Goal: Contribute content: Contribute content

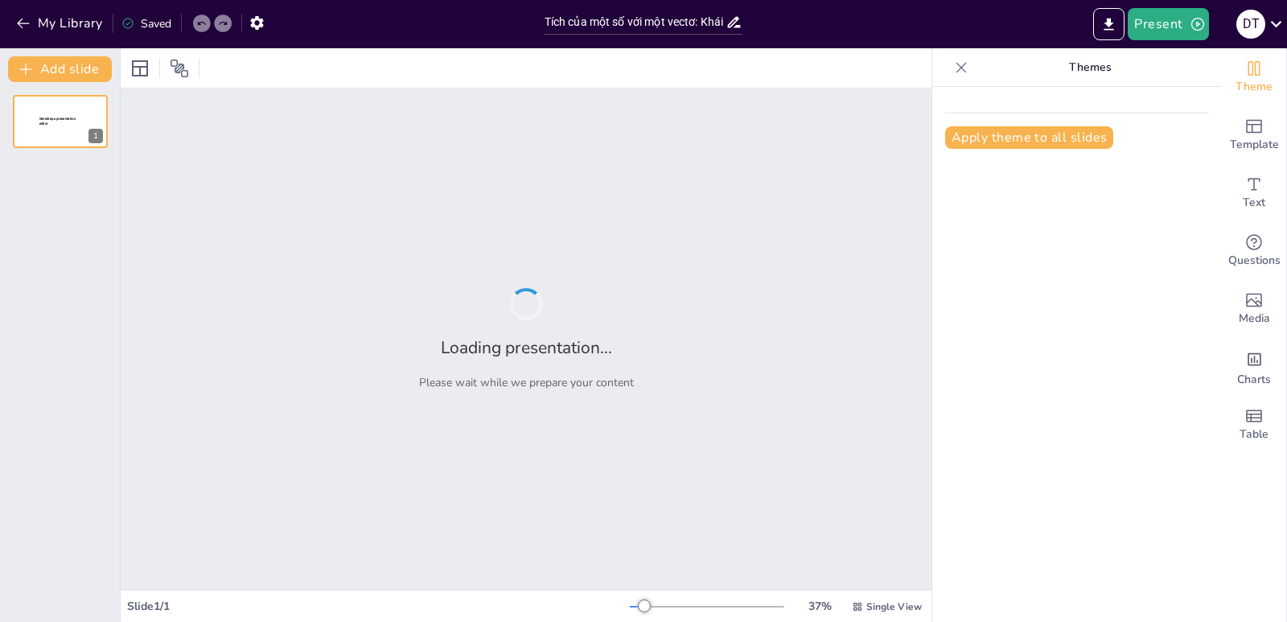
type input "Tích của một số với một vectơ: Khái niệm và Tính chất"
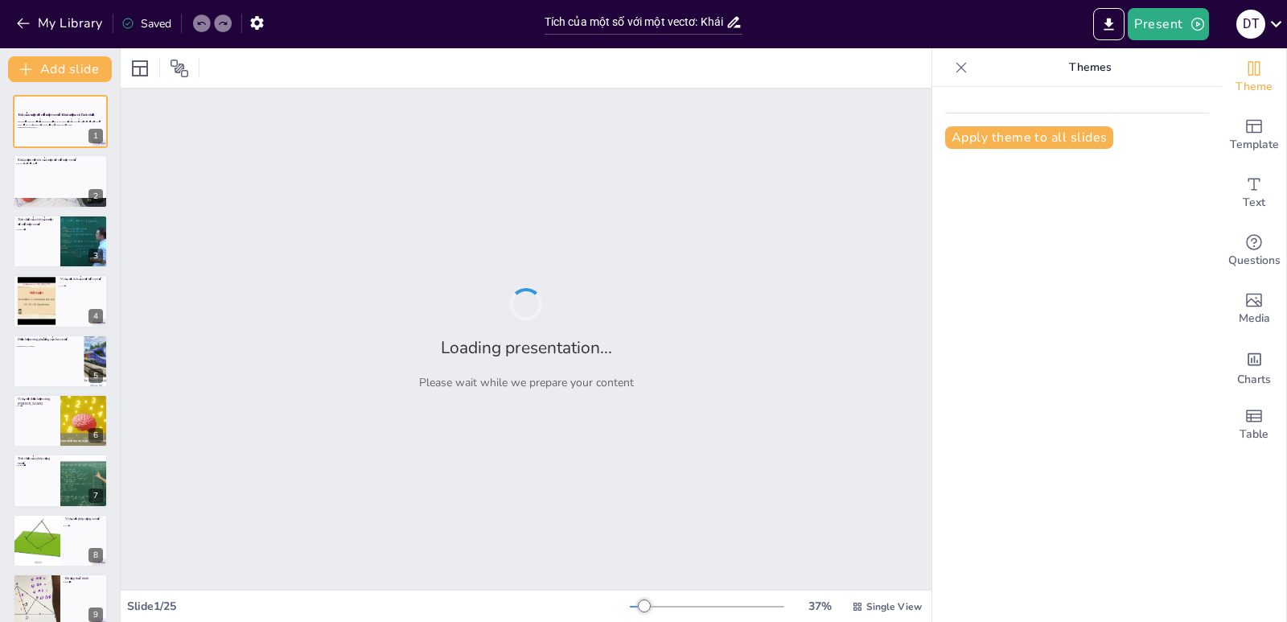
checkbox input "true"
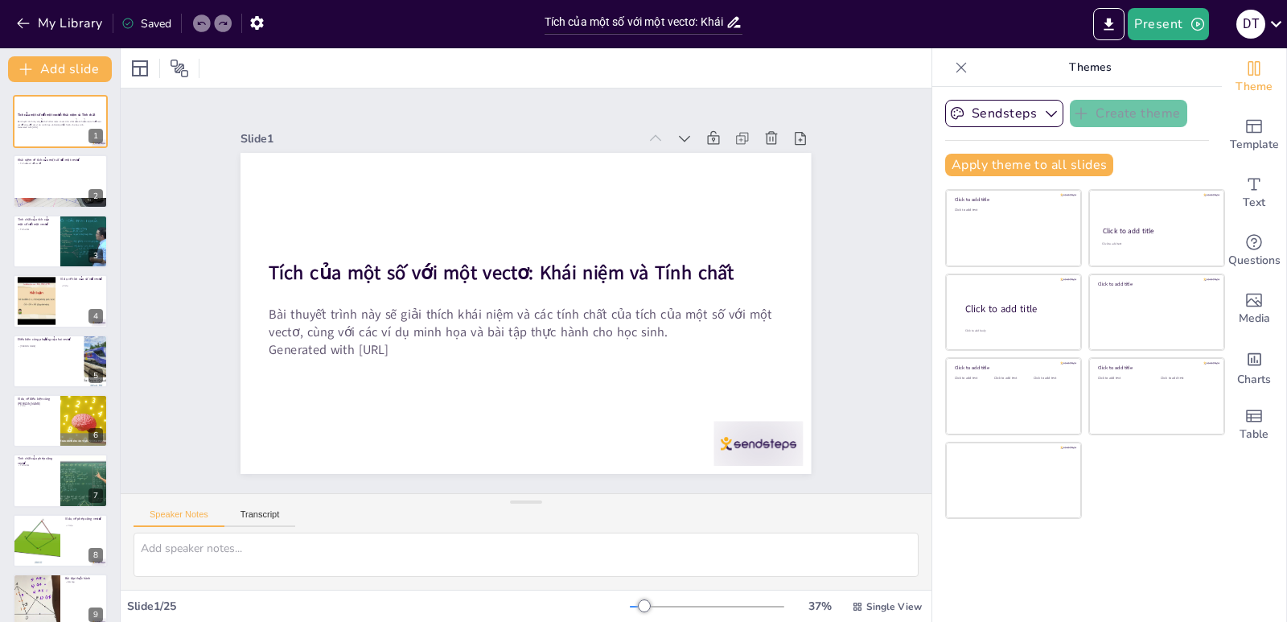
checkbox input "true"
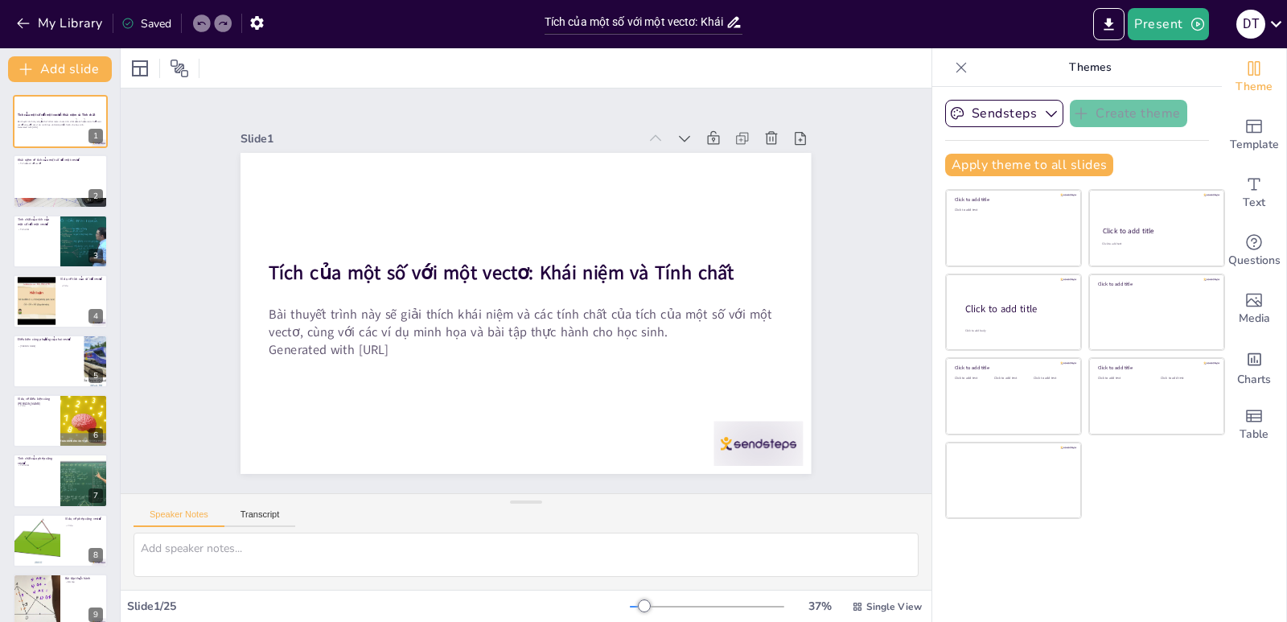
checkbox input "true"
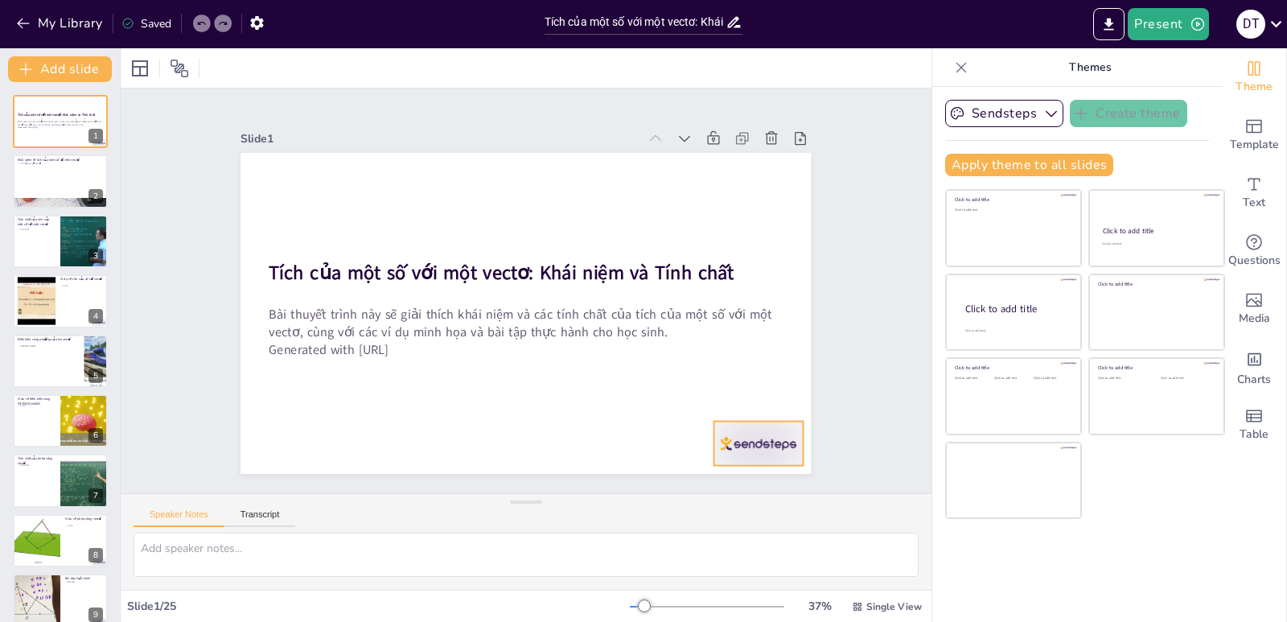
checkbox input "true"
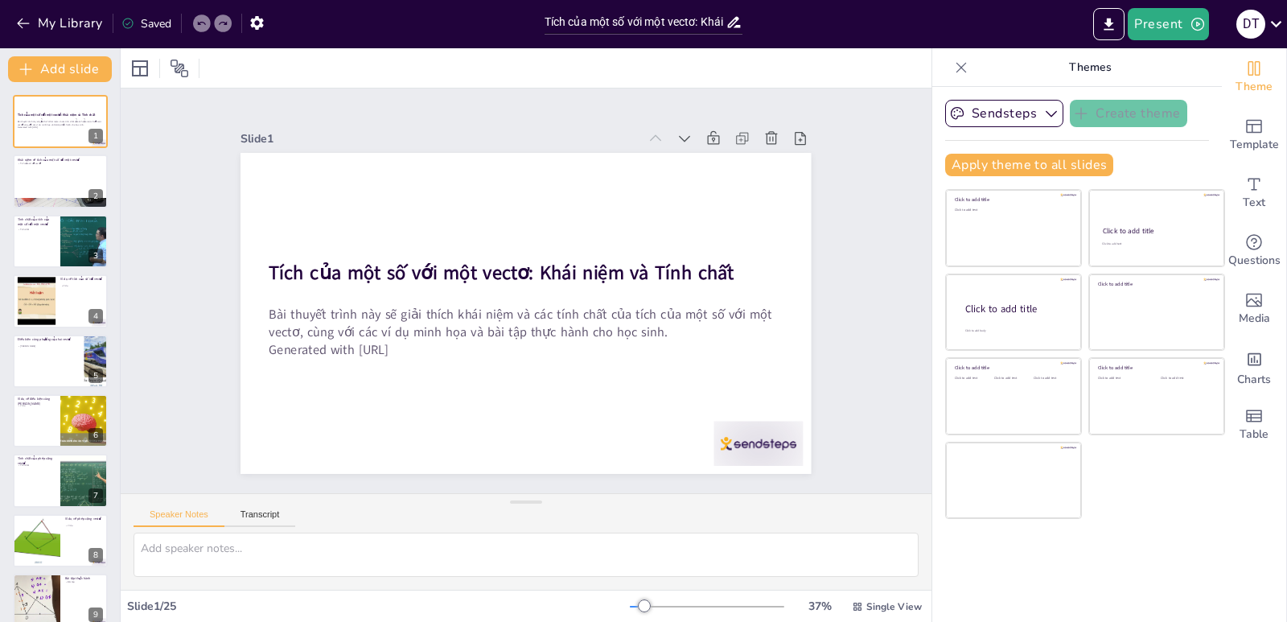
checkbox input "true"
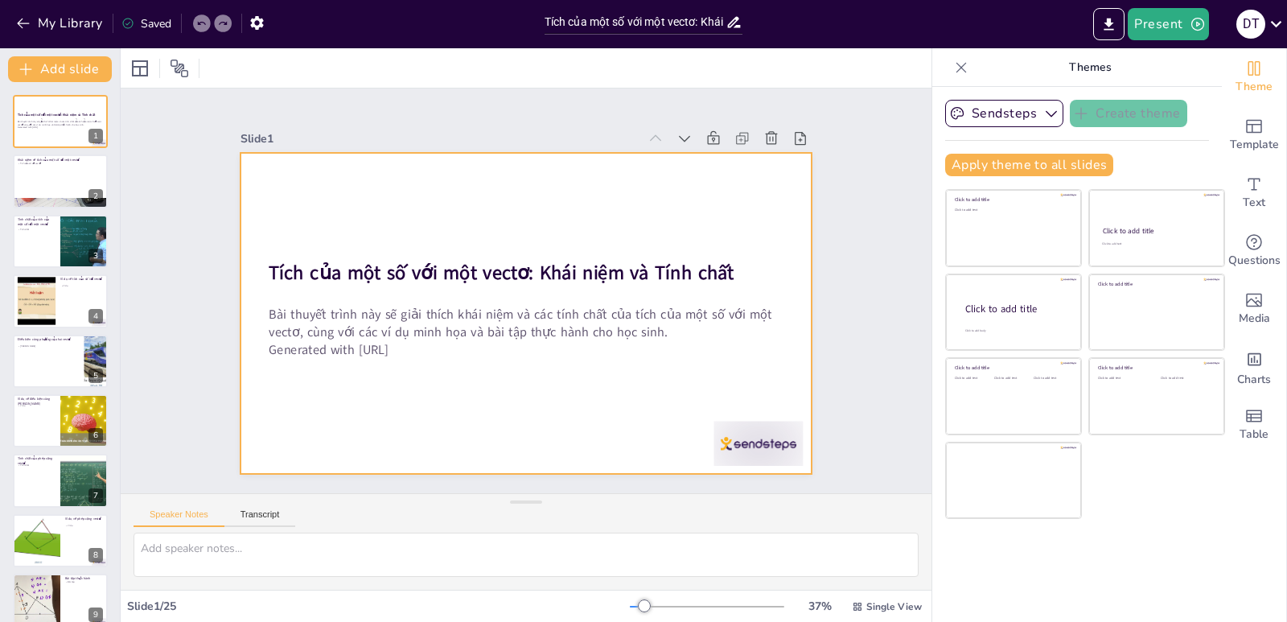
checkbox input "true"
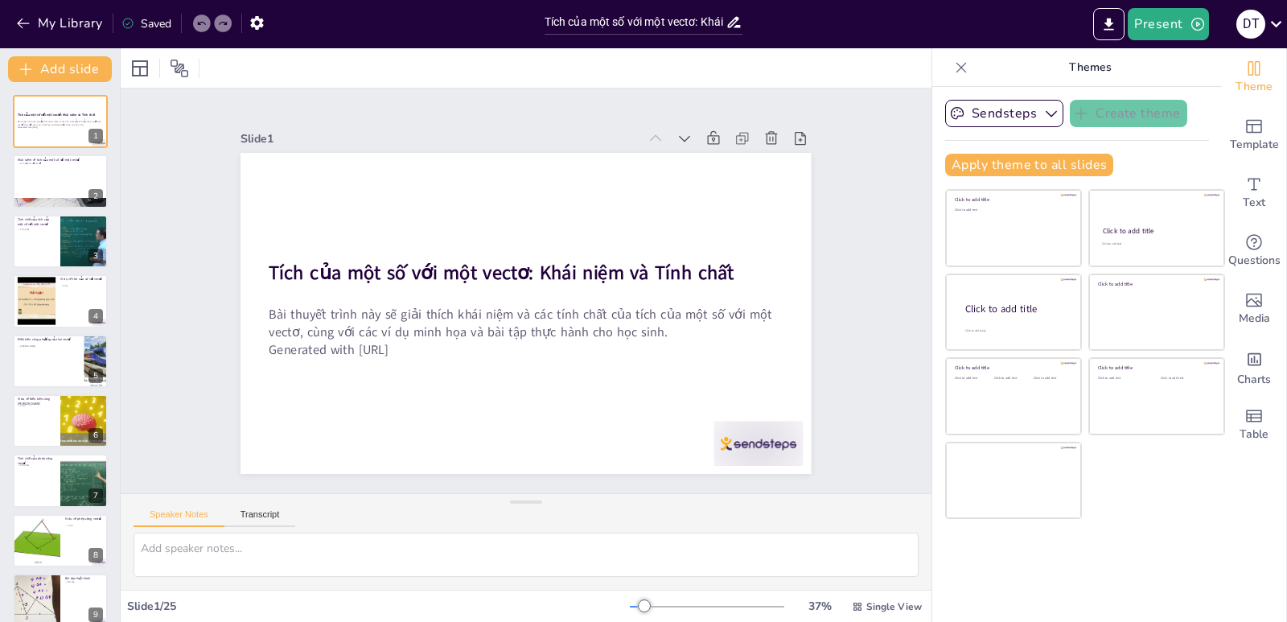
checkbox input "true"
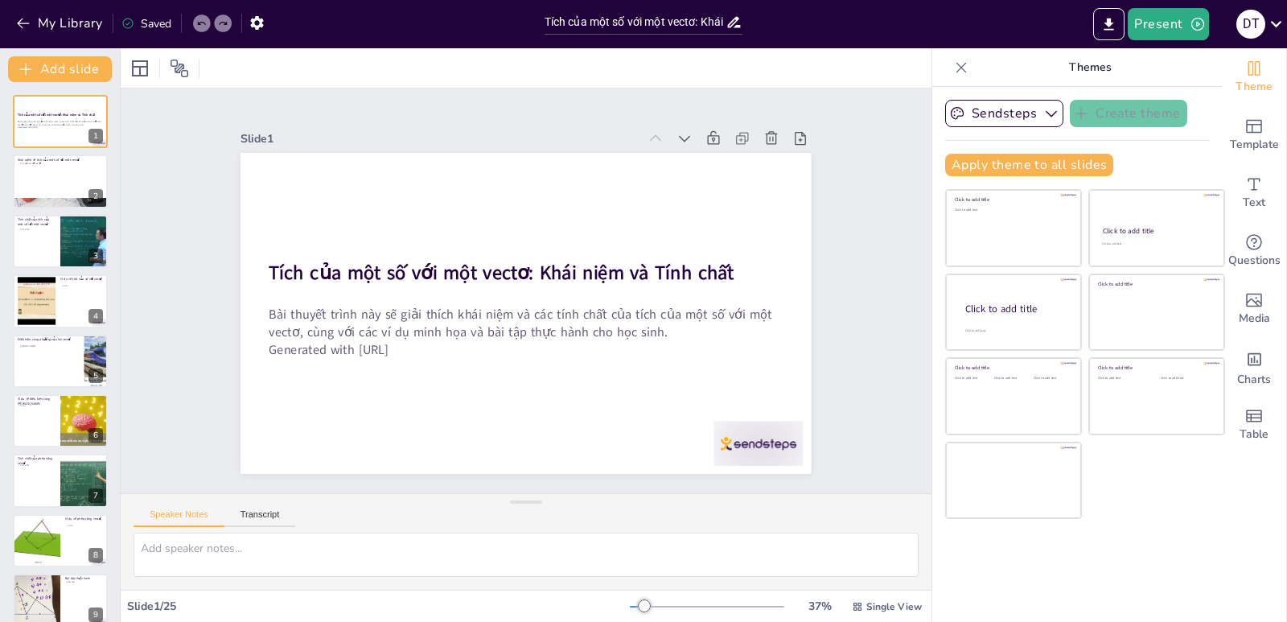
checkbox input "true"
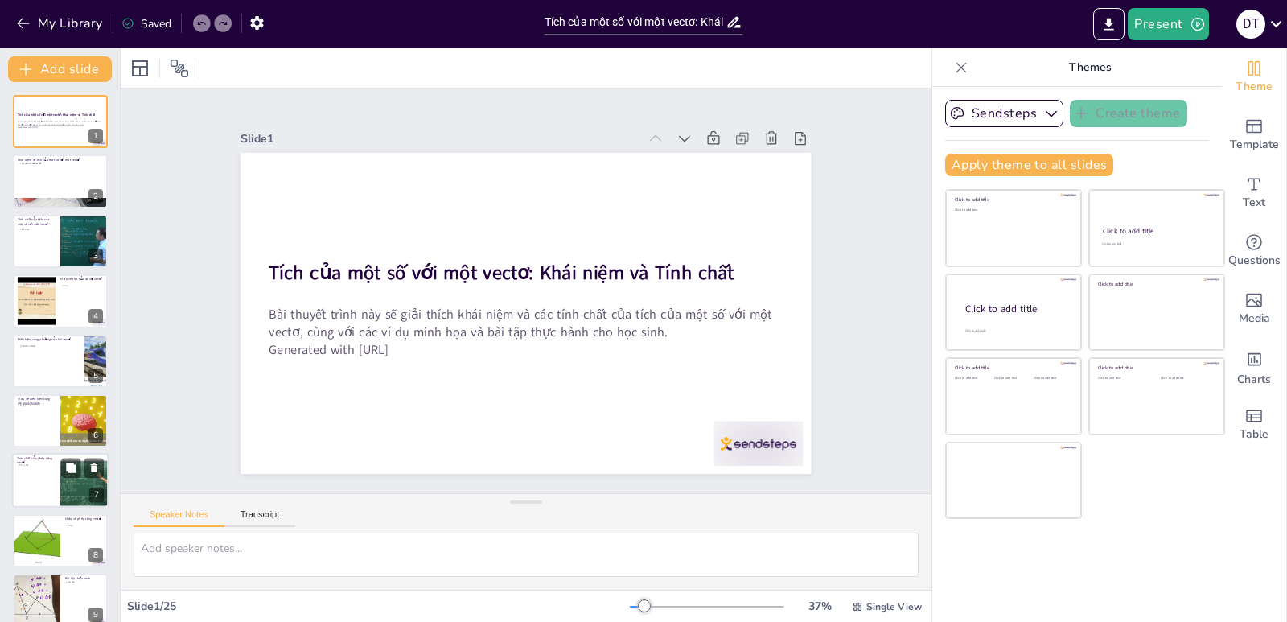
checkbox input "true"
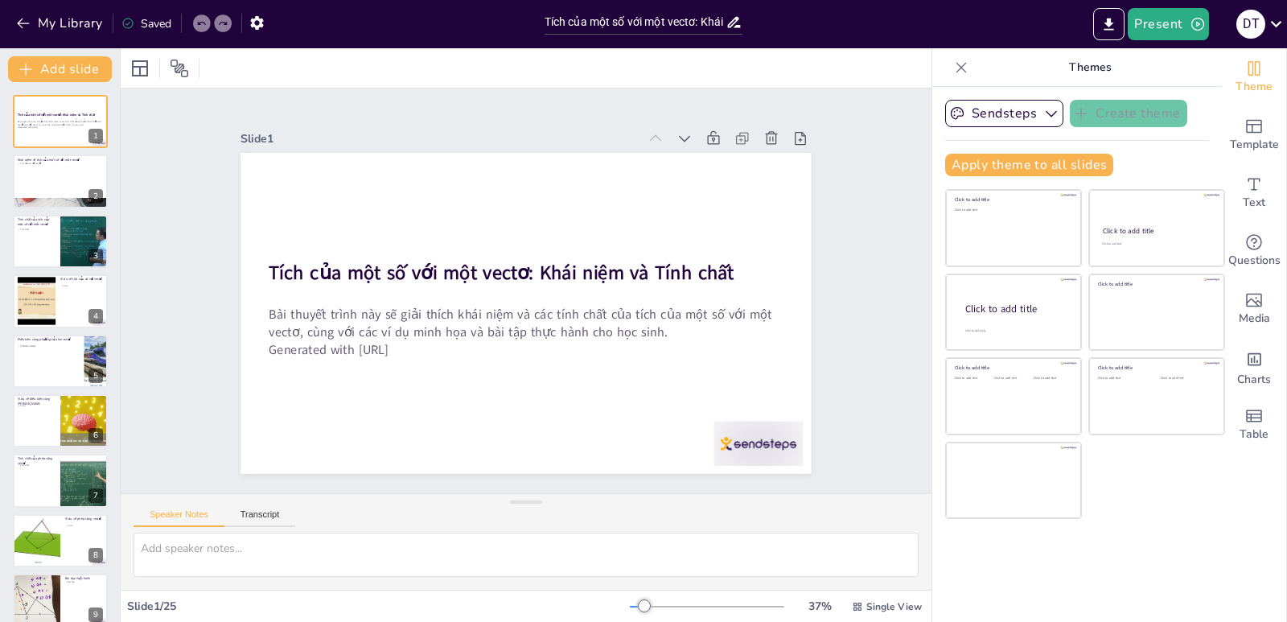
checkbox input "true"
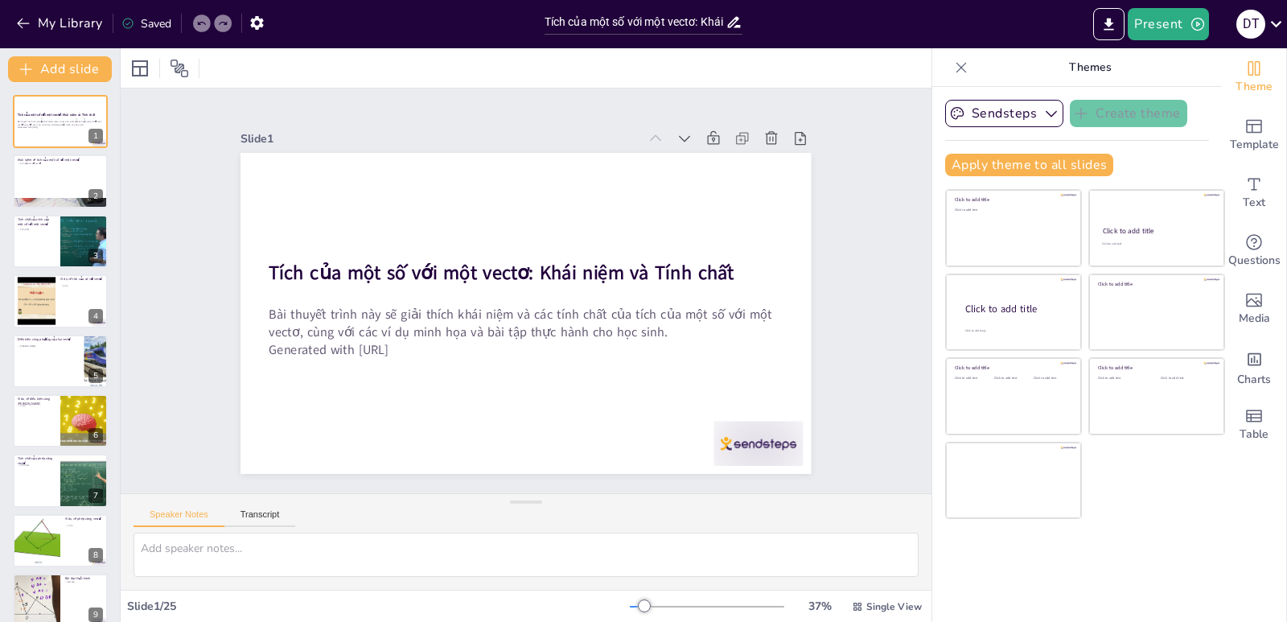
checkbox input "true"
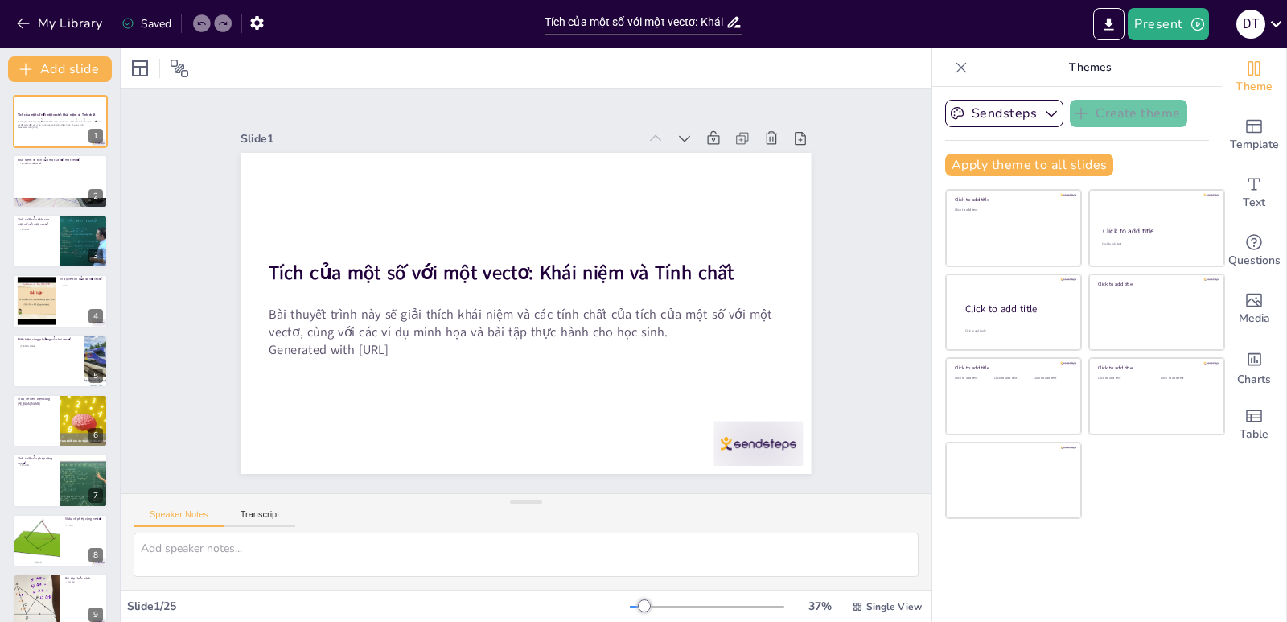
checkbox input "true"
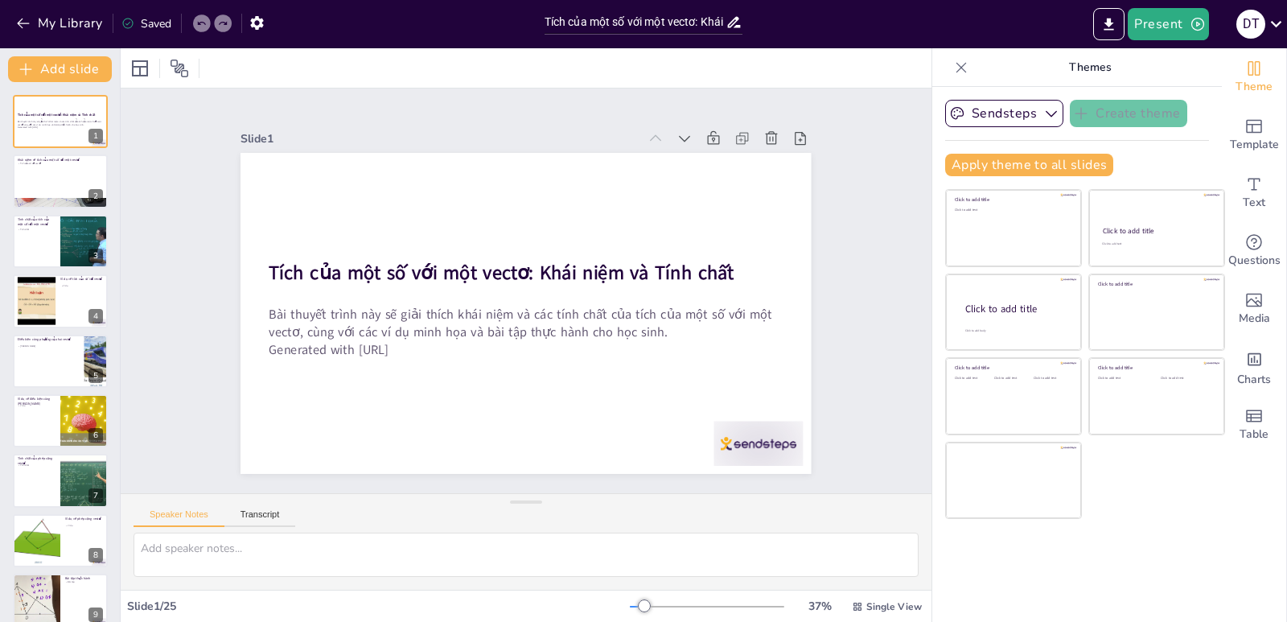
checkbox input "true"
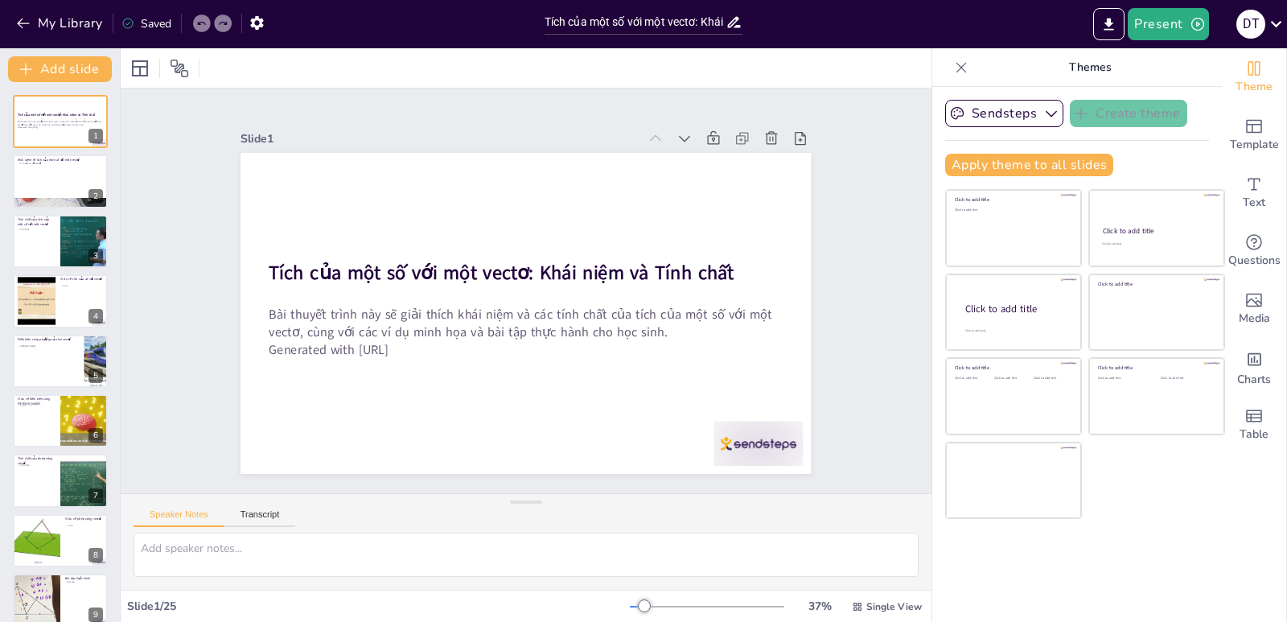
scroll to position [402, 0]
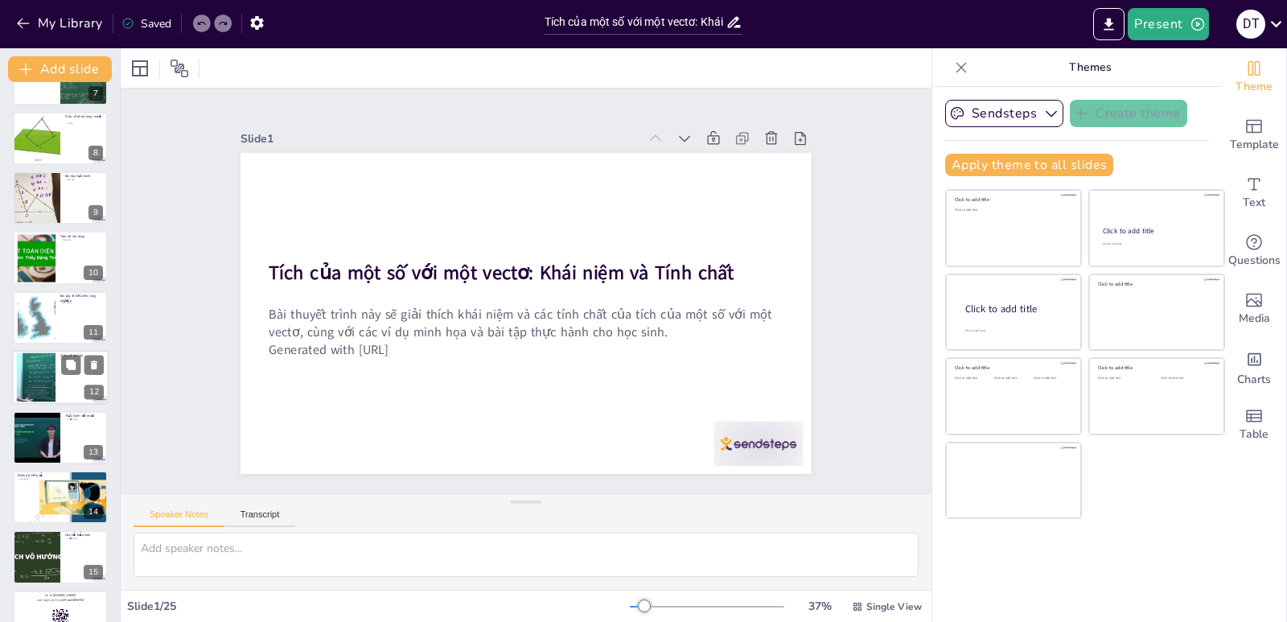
checkbox input "true"
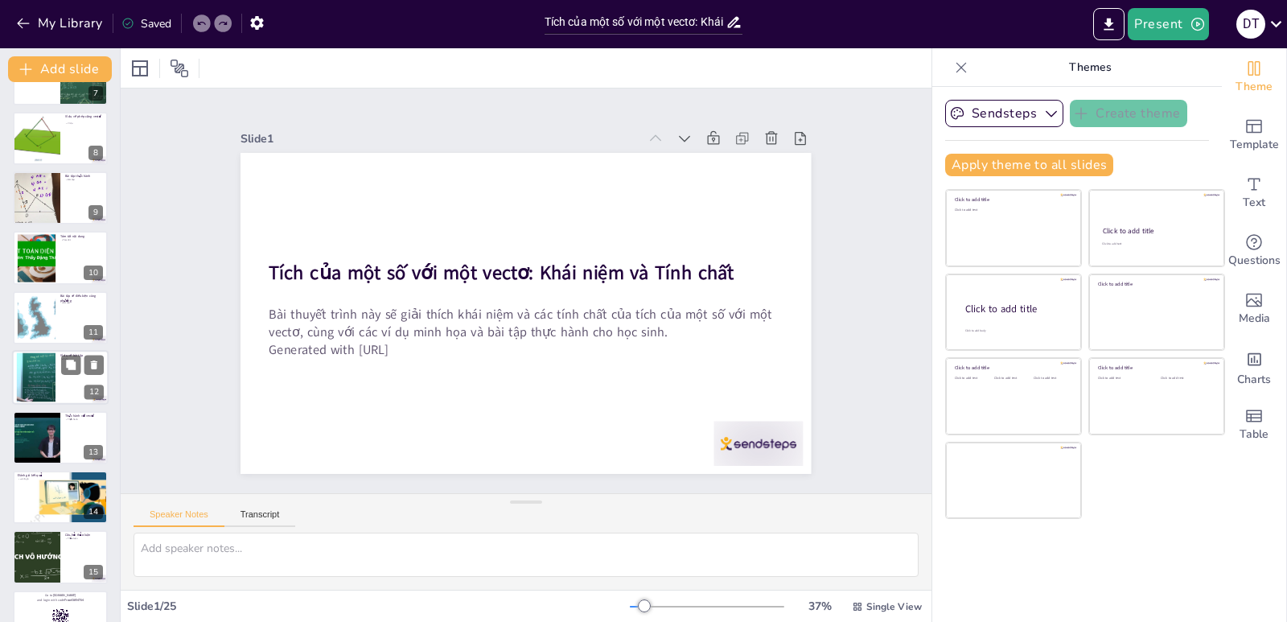
checkbox input "true"
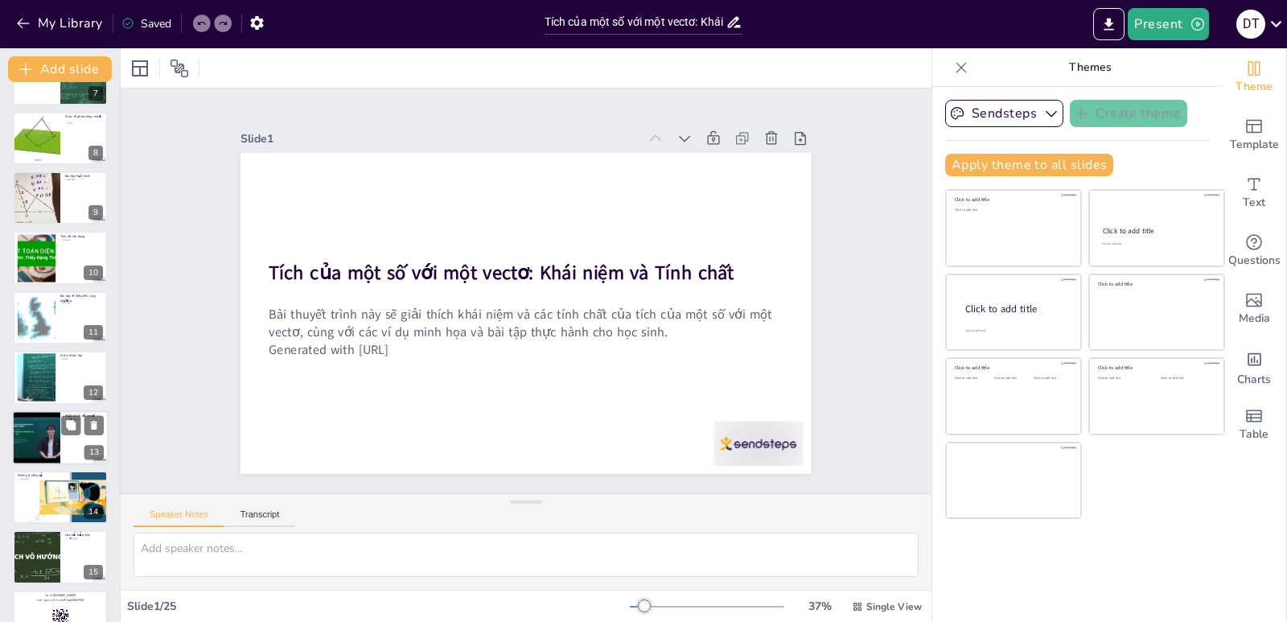
checkbox input "true"
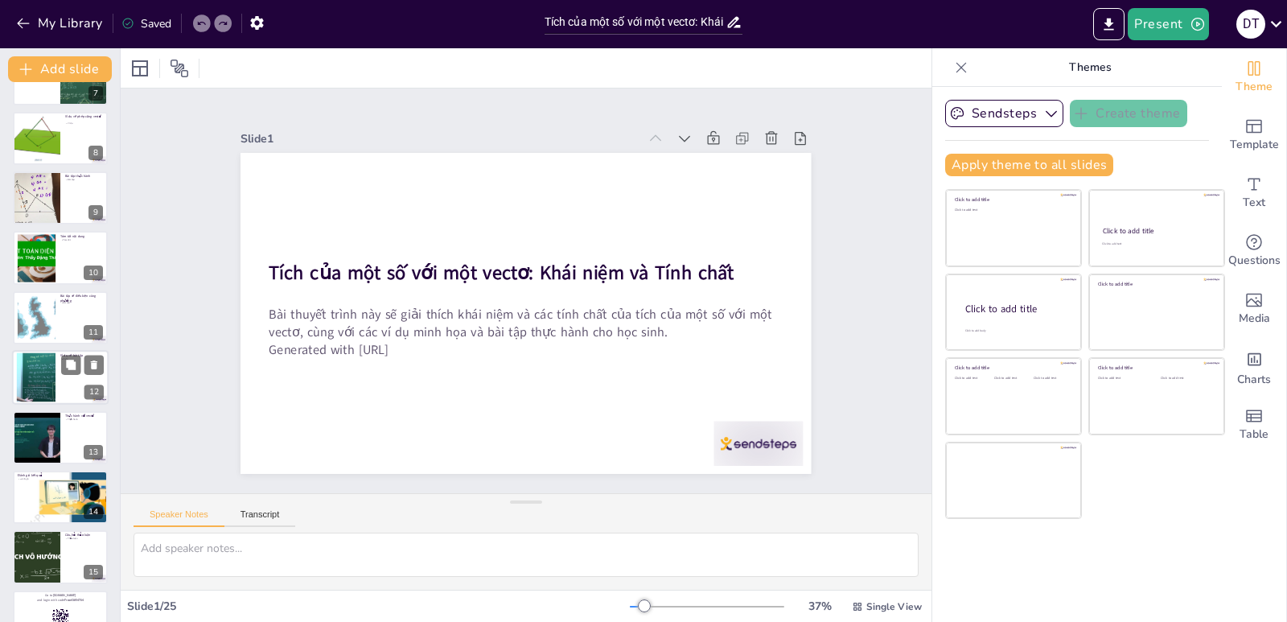
checkbox input "true"
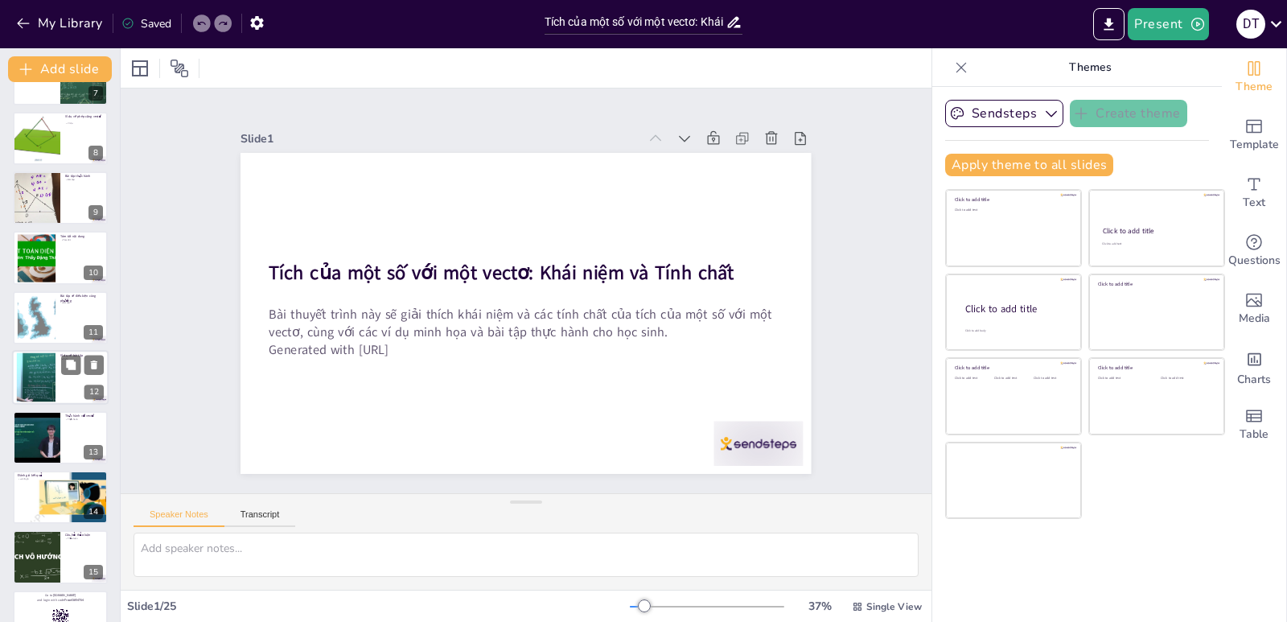
checkbox input "true"
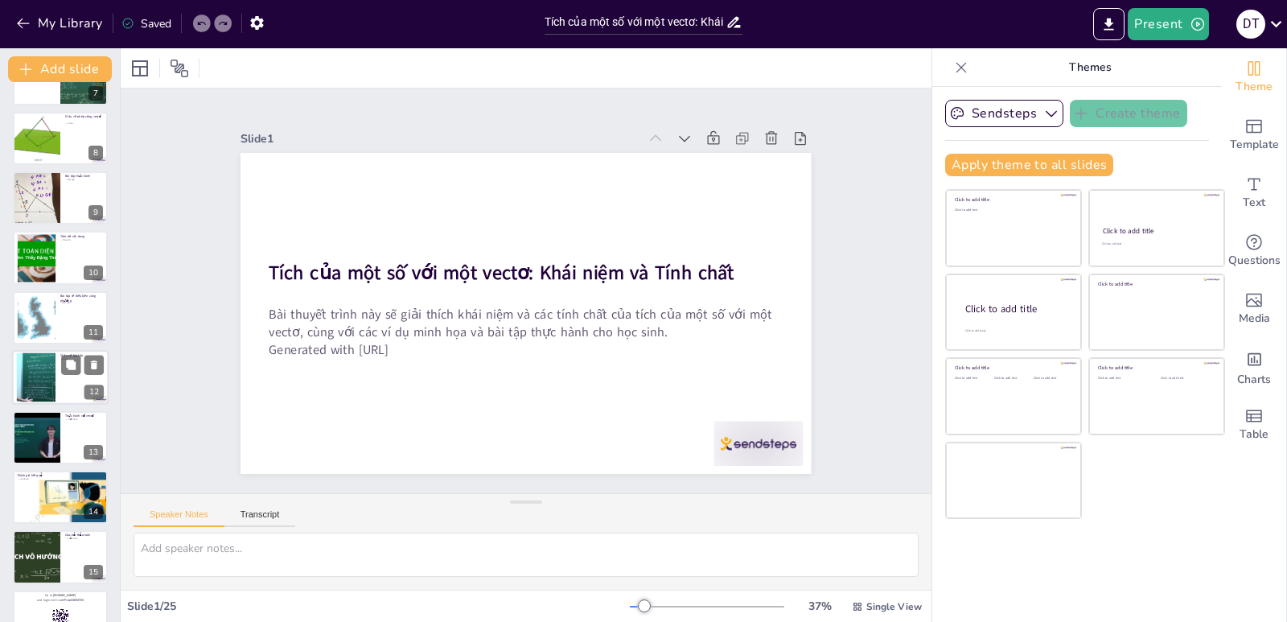
checkbox input "true"
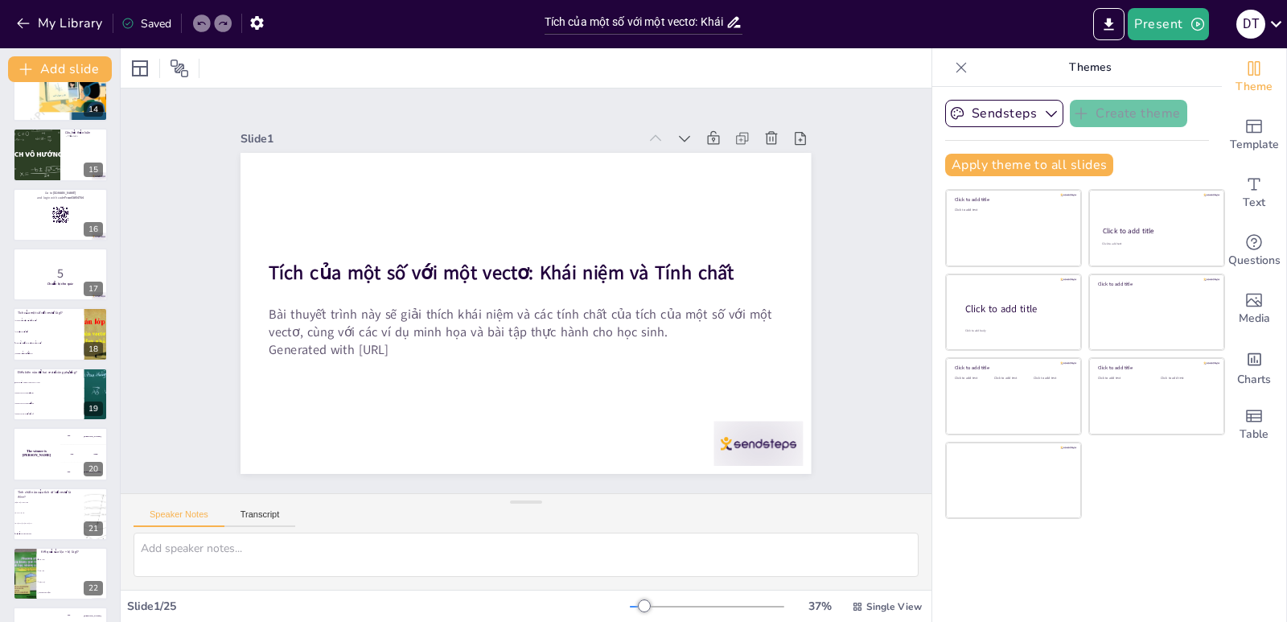
checkbox input "true"
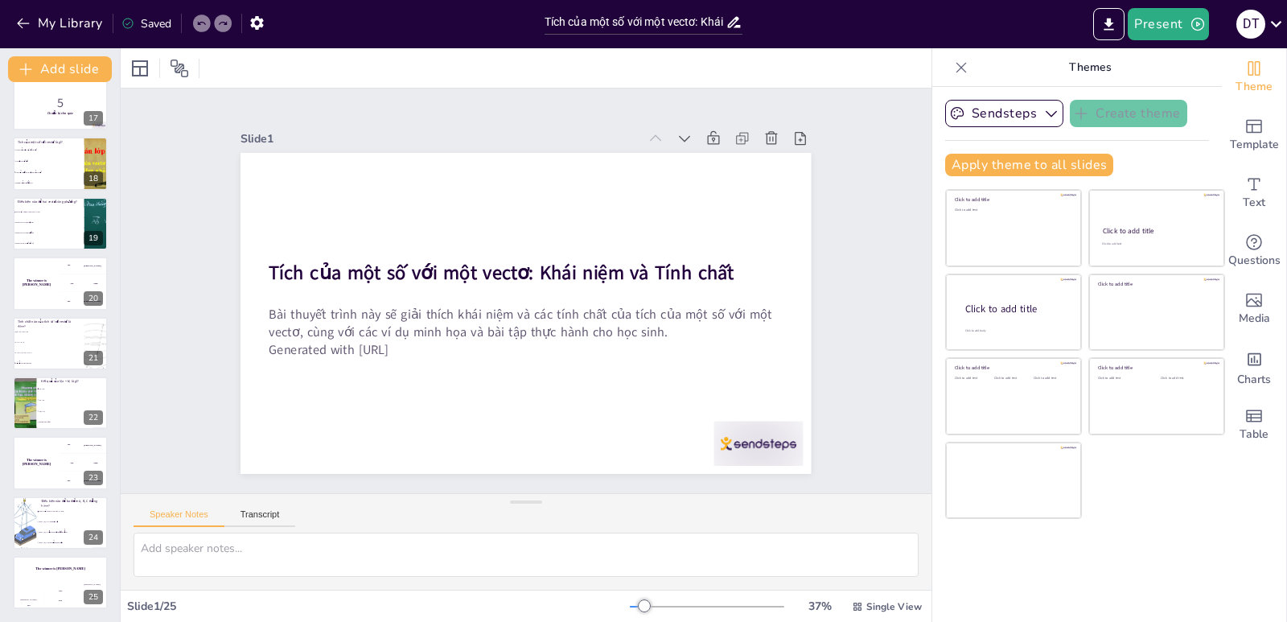
scroll to position [975, 0]
checkbox input "true"
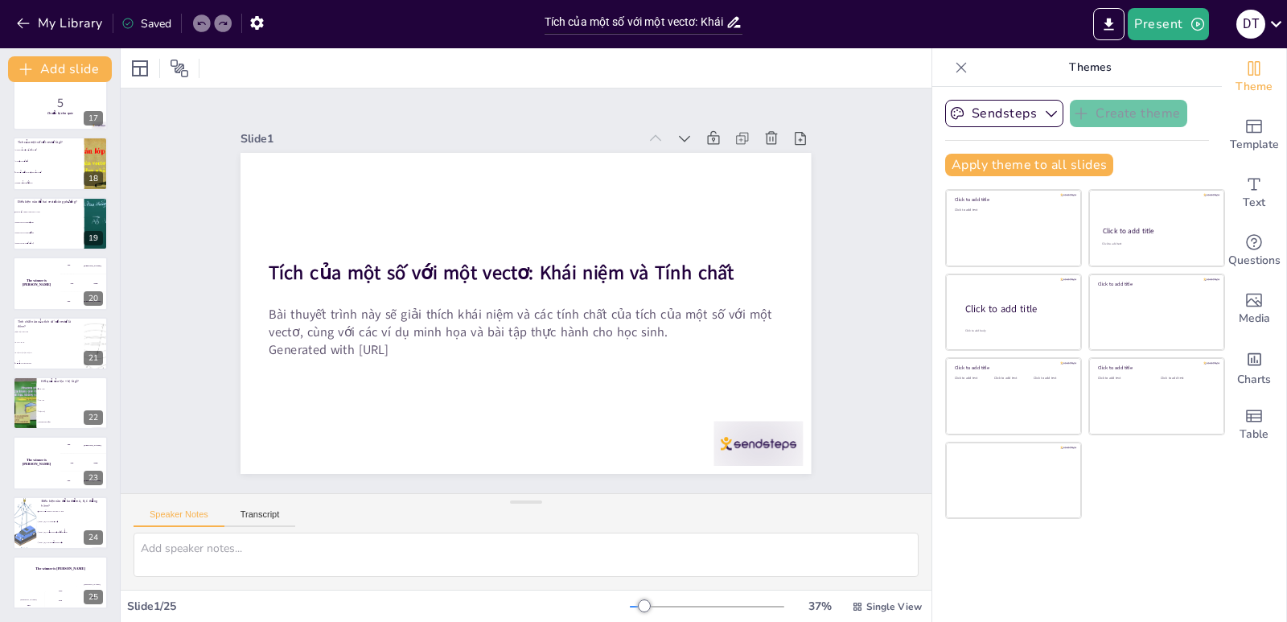
checkbox input "true"
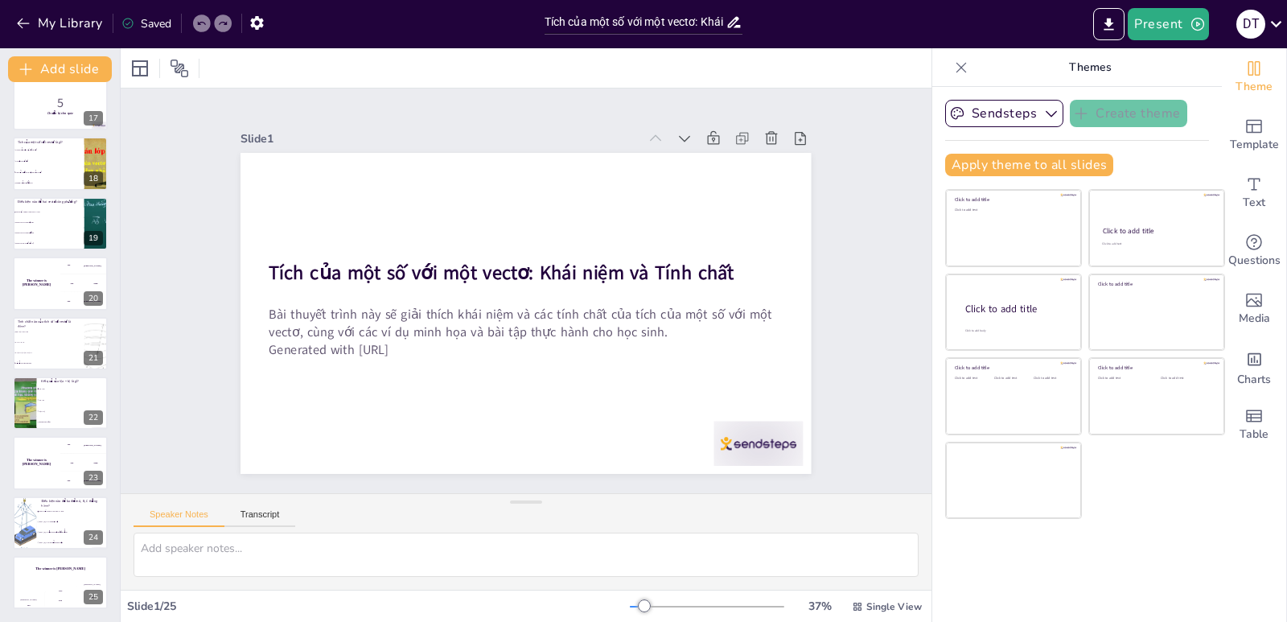
checkbox input "true"
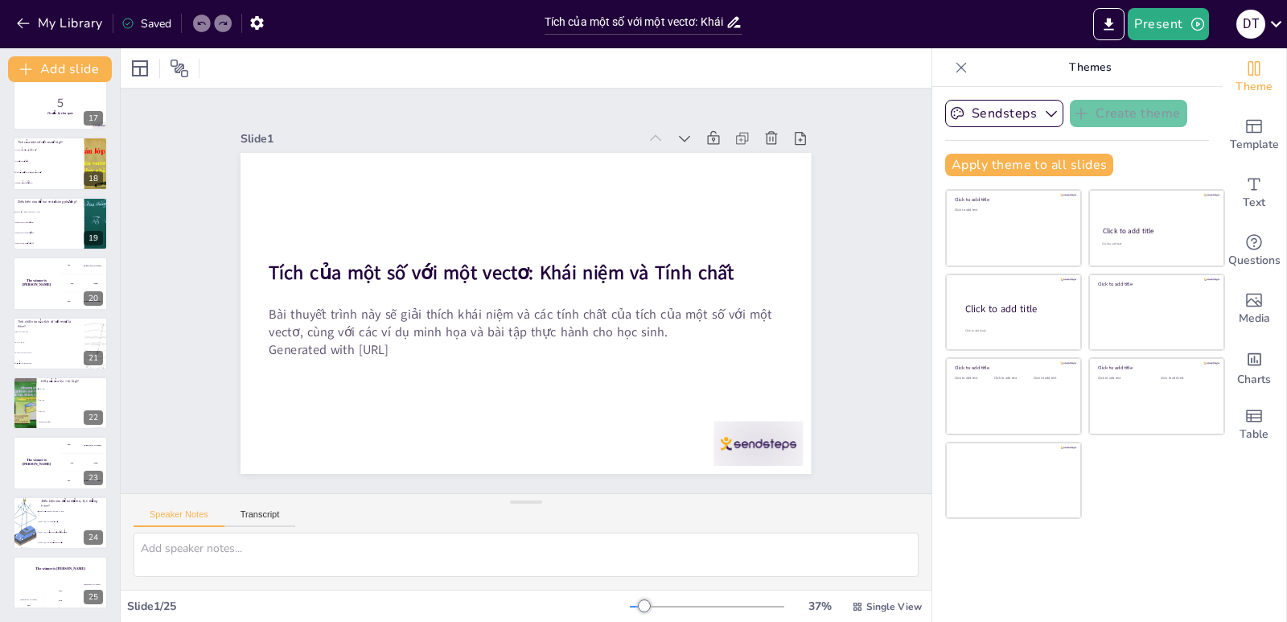
checkbox input "true"
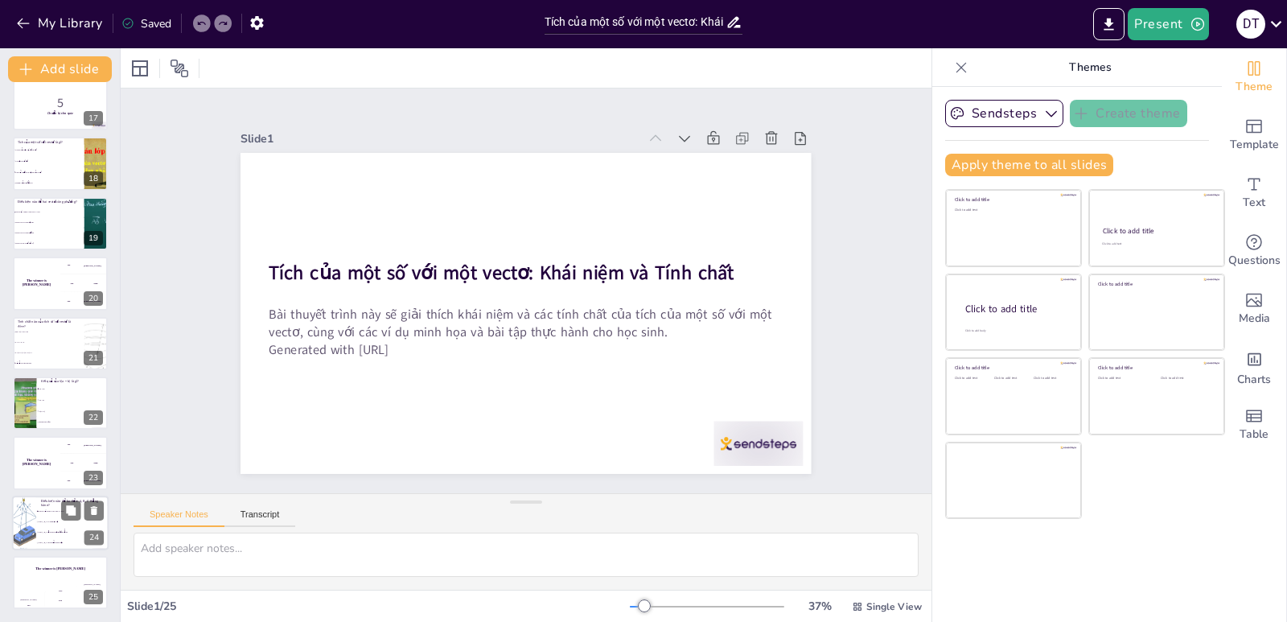
checkbox input "true"
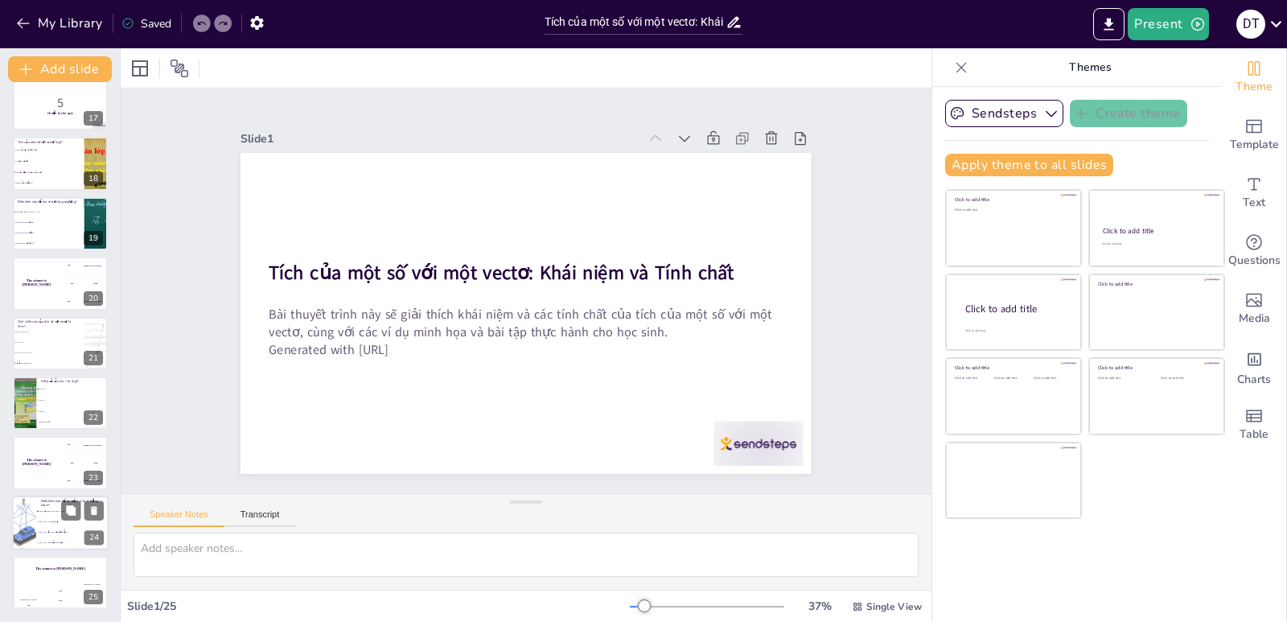
checkbox input "true"
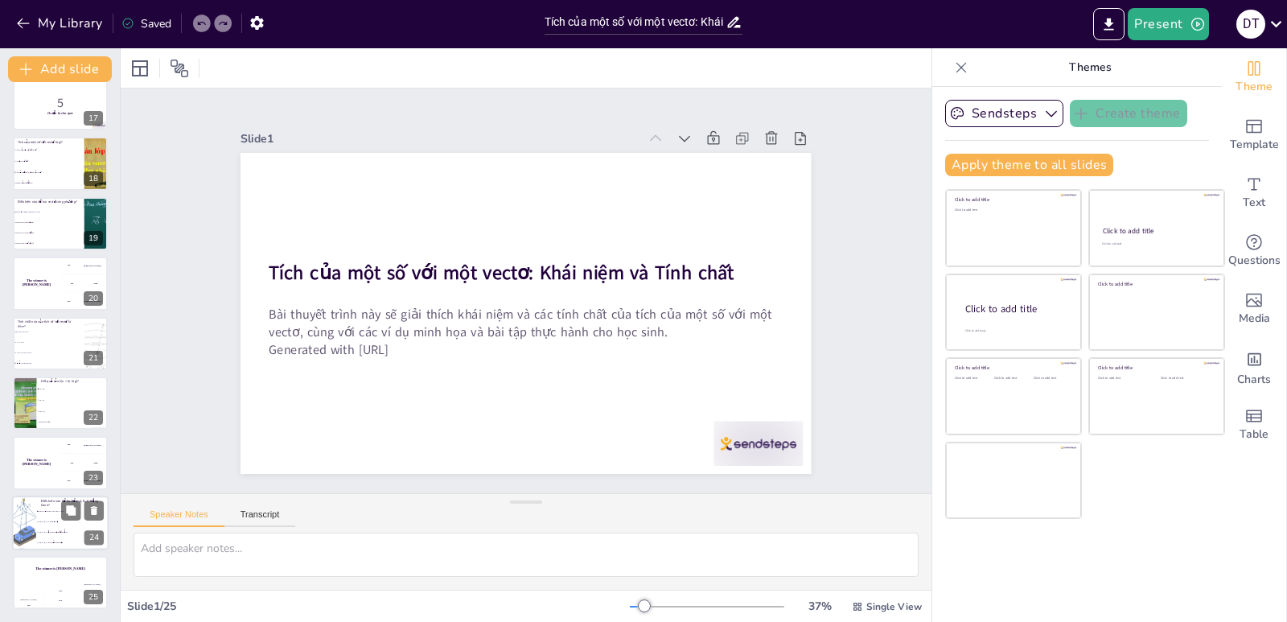
checkbox input "true"
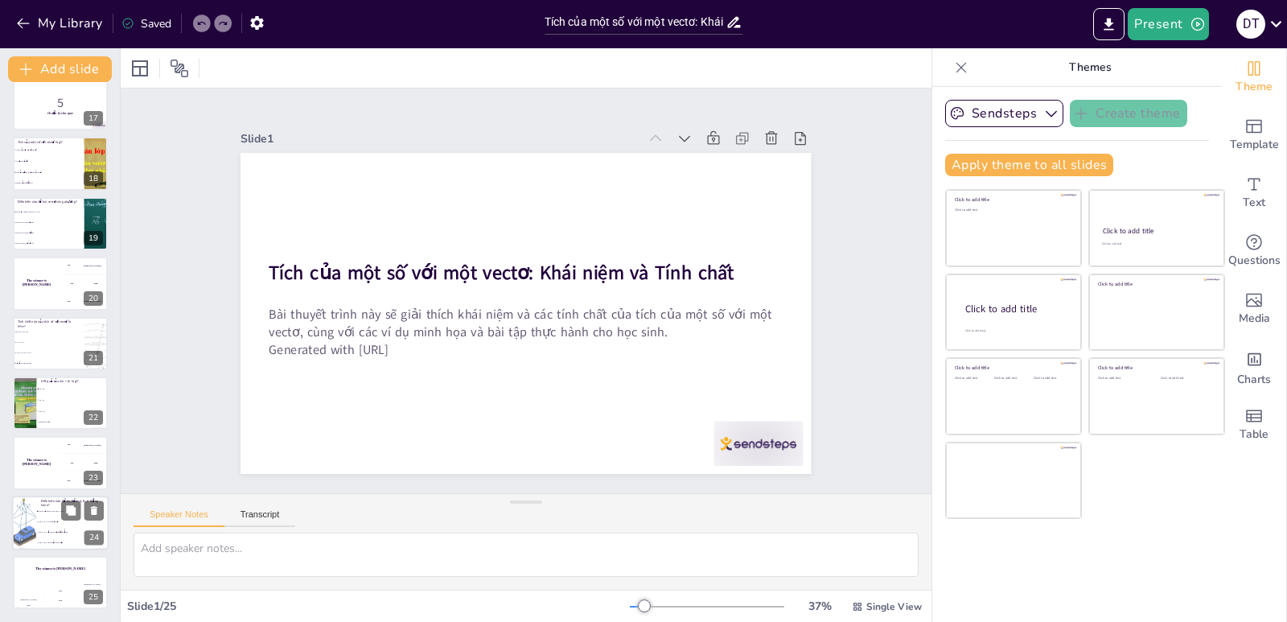
checkbox input "true"
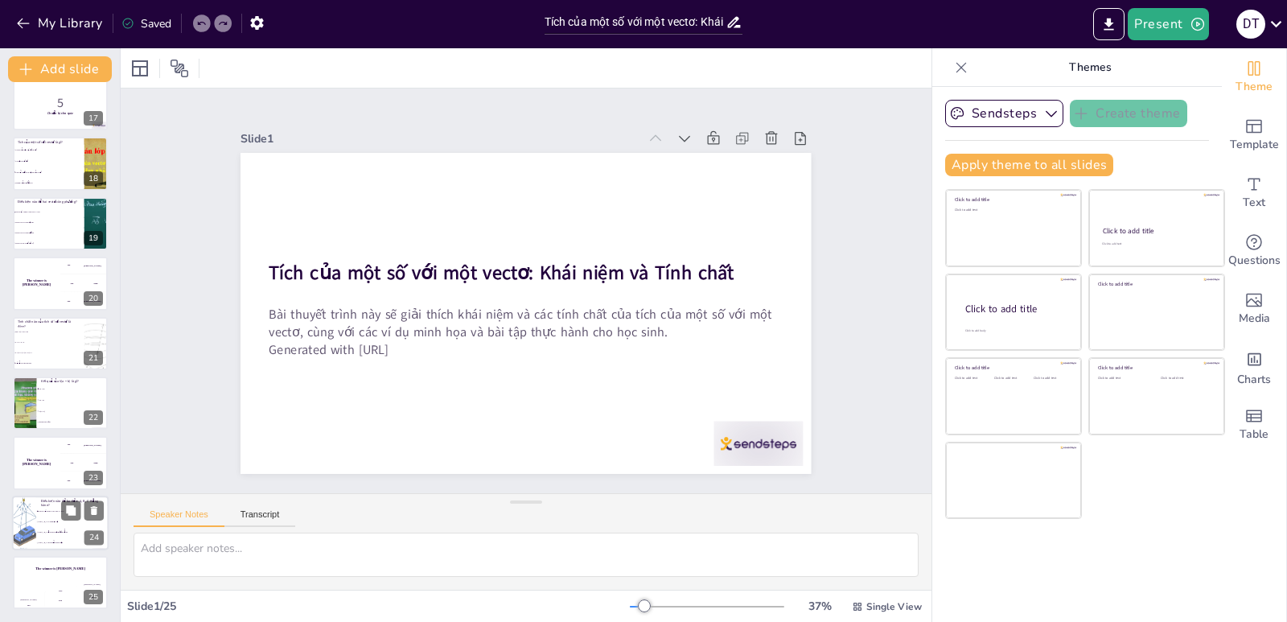
checkbox input "true"
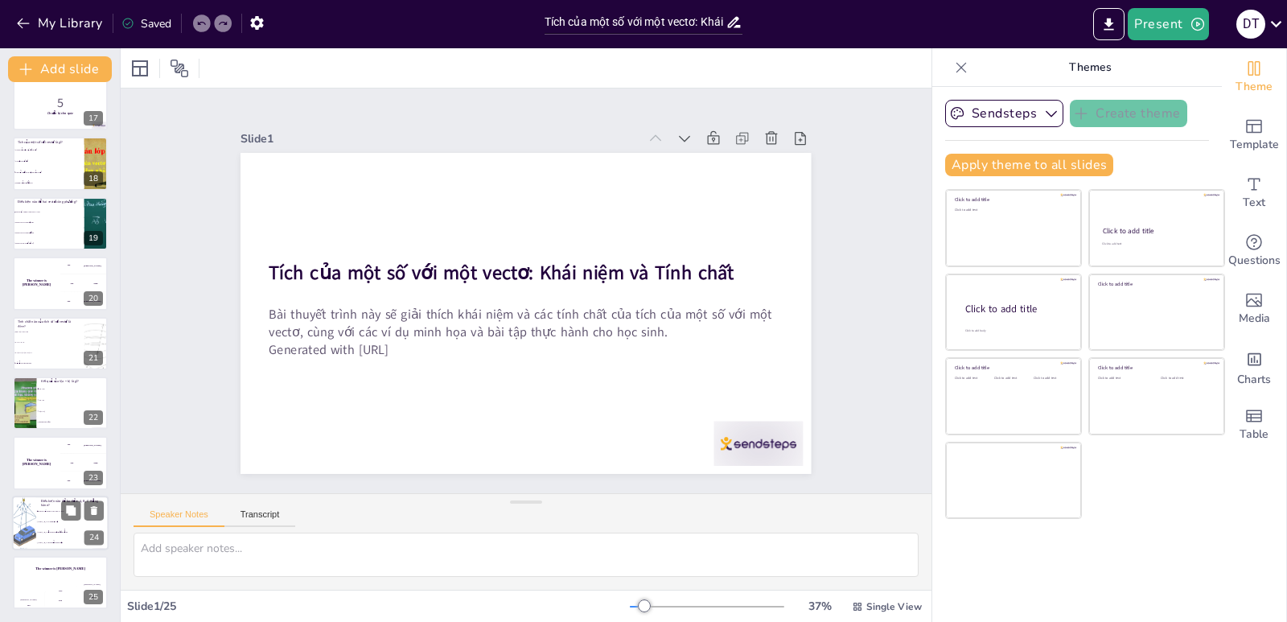
checkbox input "true"
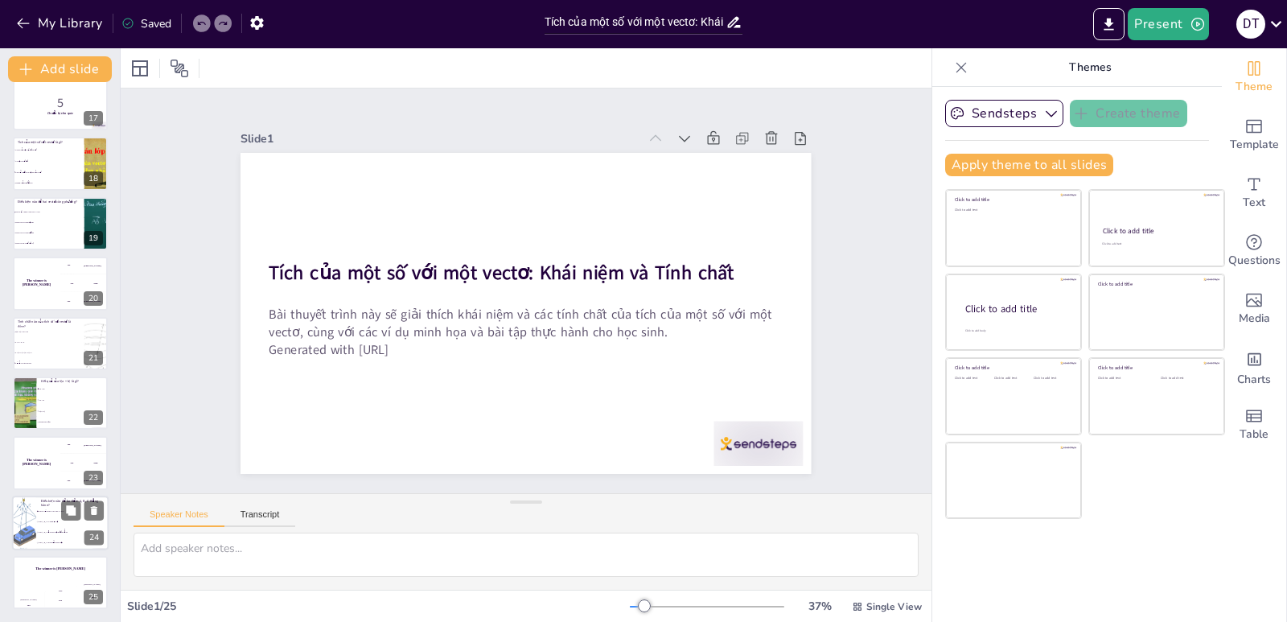
checkbox input "true"
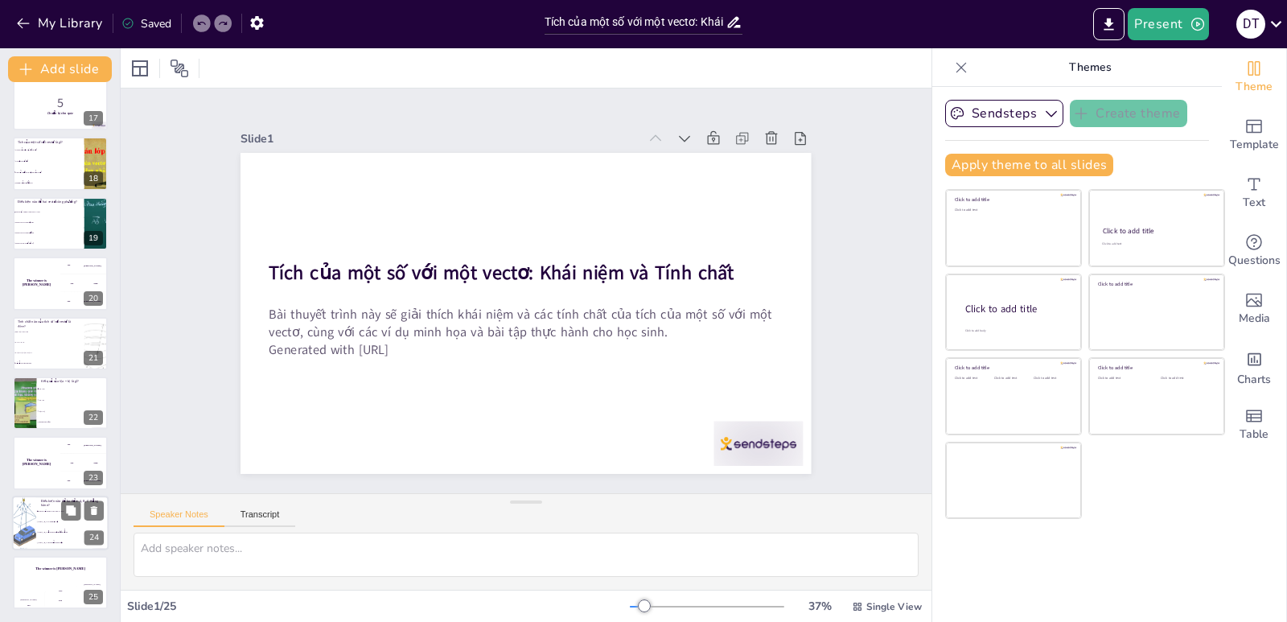
checkbox input "true"
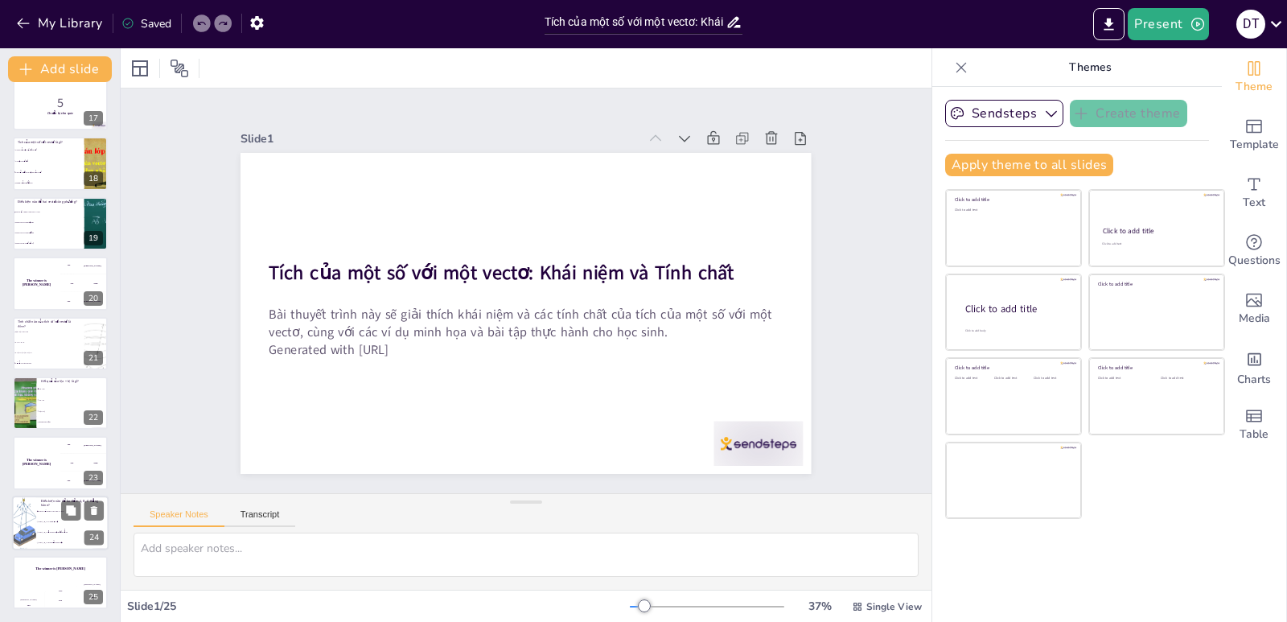
checkbox input "true"
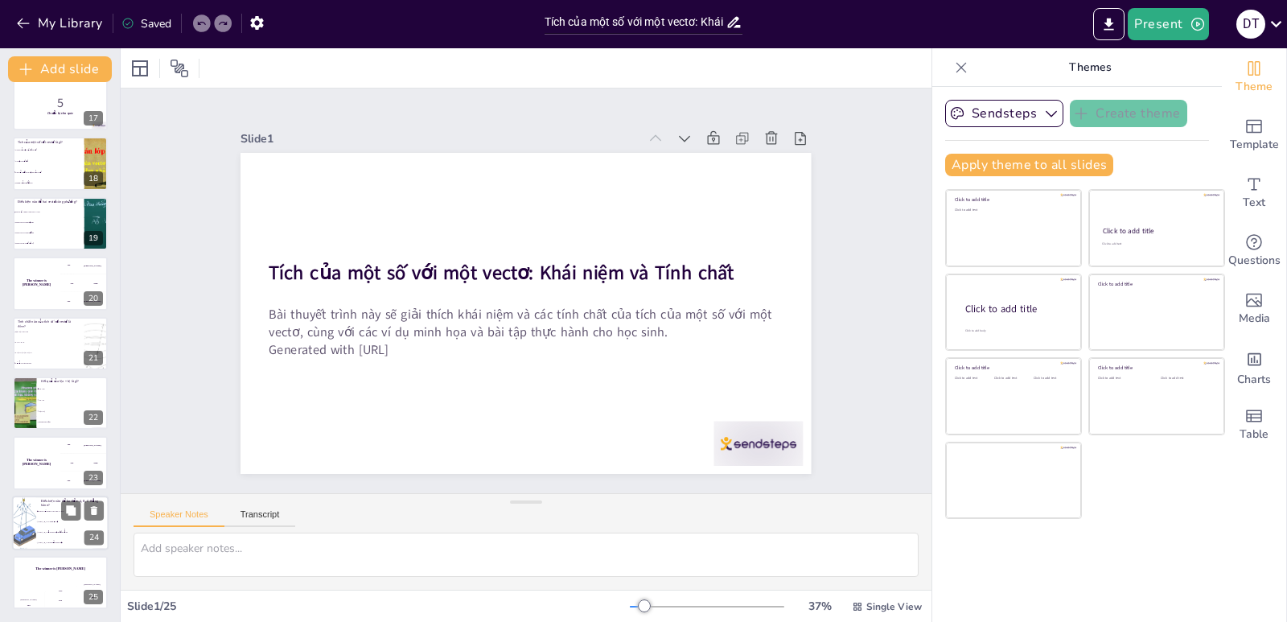
checkbox input "true"
click at [47, 530] on li "Khi A, B, C nằm trên một đường thẳng" at bounding box center [72, 532] width 72 height 10
type textarea "Ba điểm A, B, C thẳng hàng khi có số k khác 0 sao cho a = k*b, như đã trình bày…"
checkbox input "true"
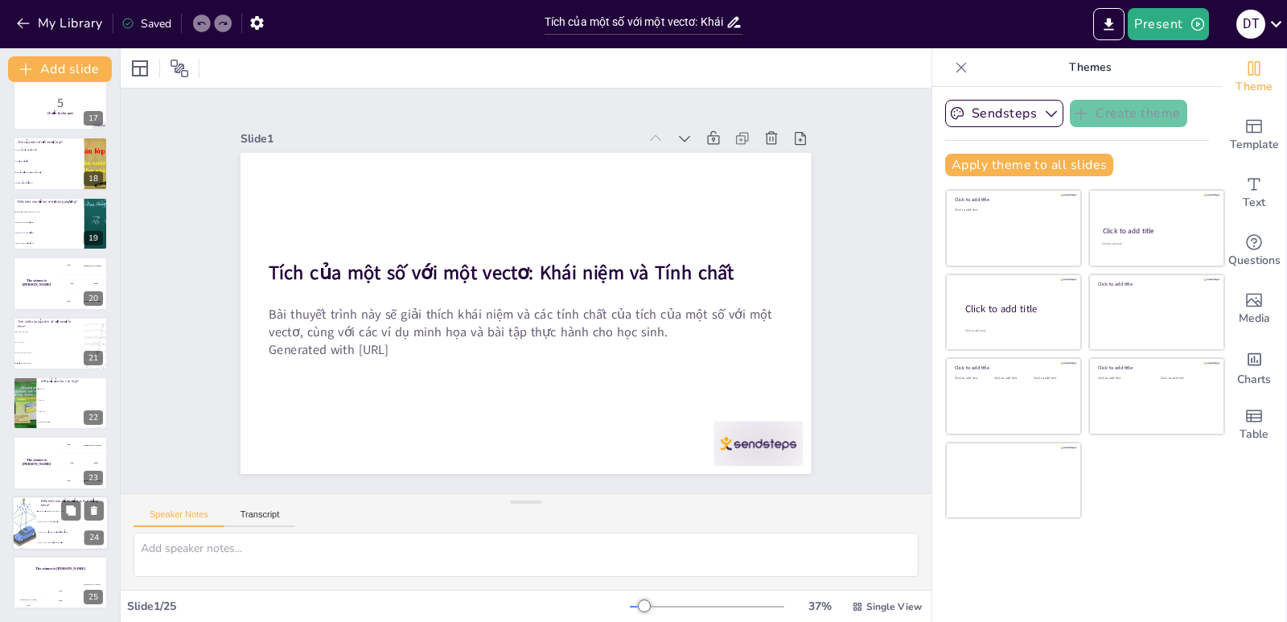
checkbox input "true"
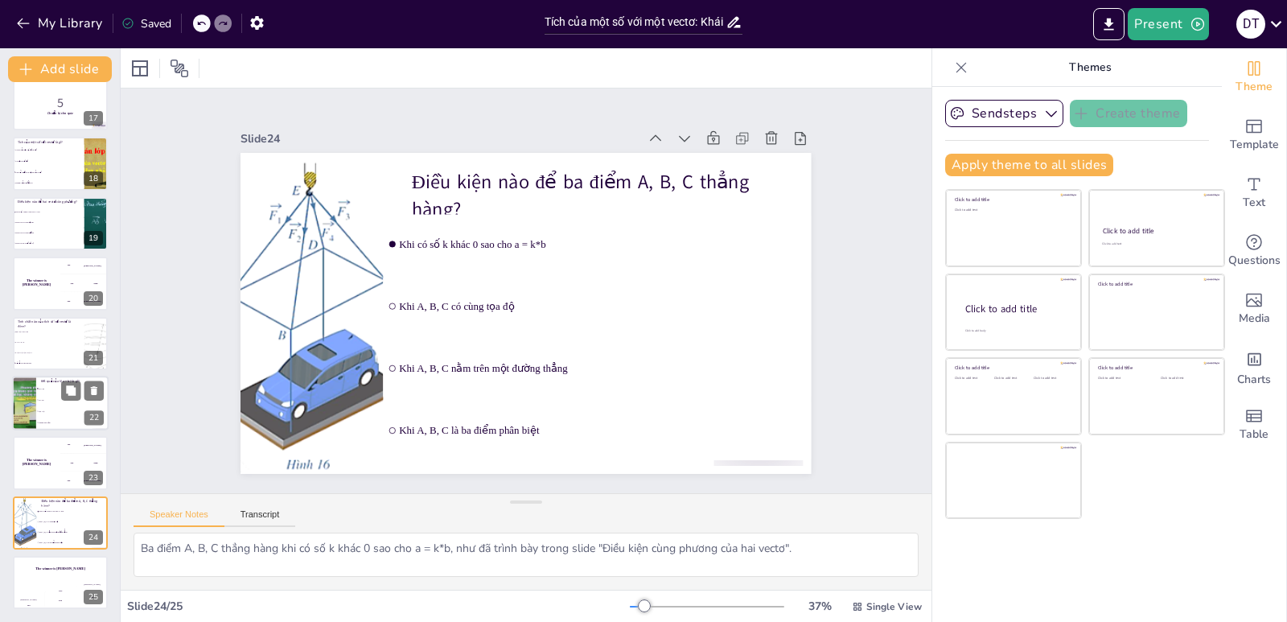
checkbox input "true"
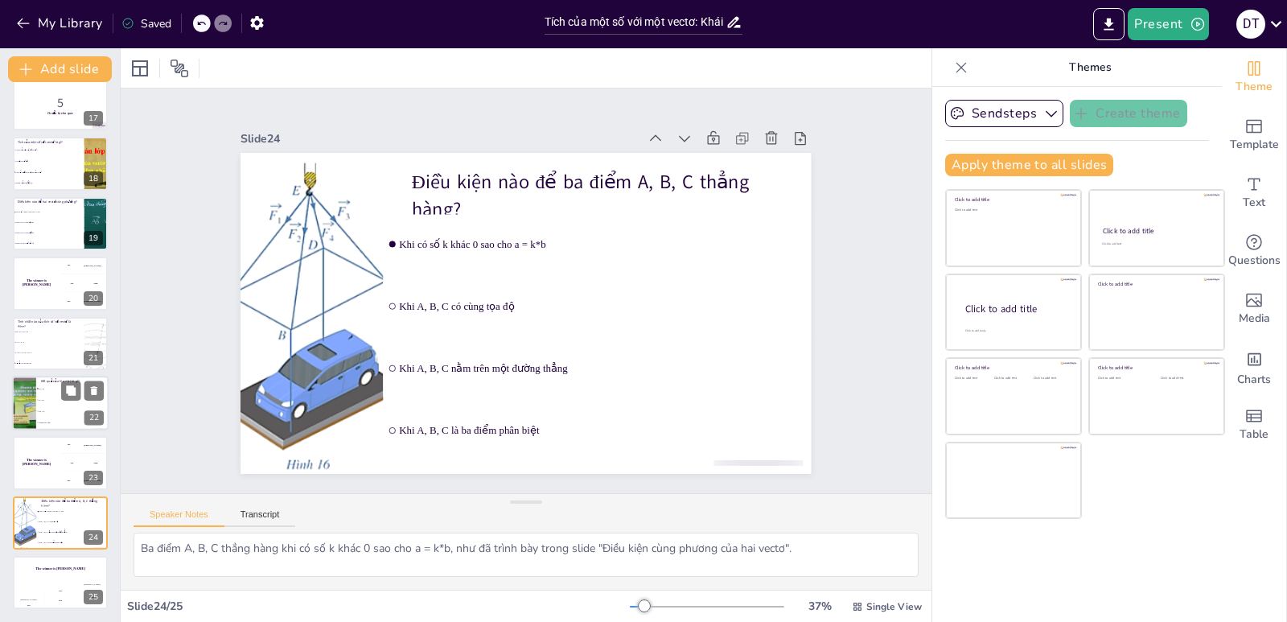
checkbox input "true"
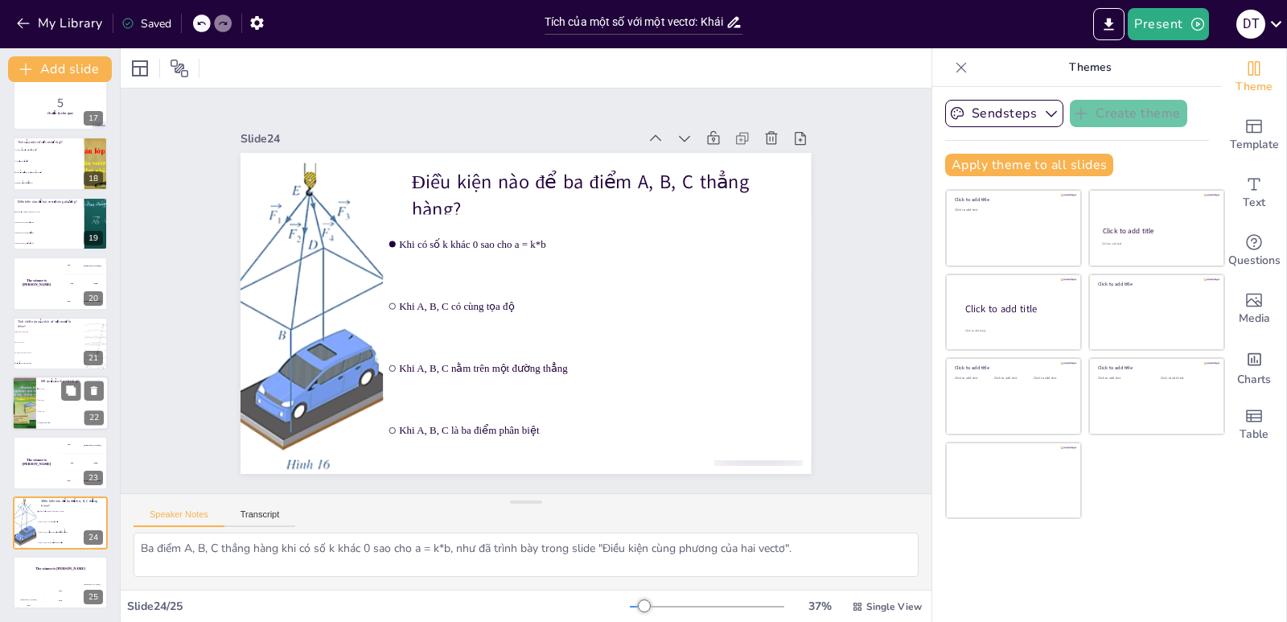
checkbox input "true"
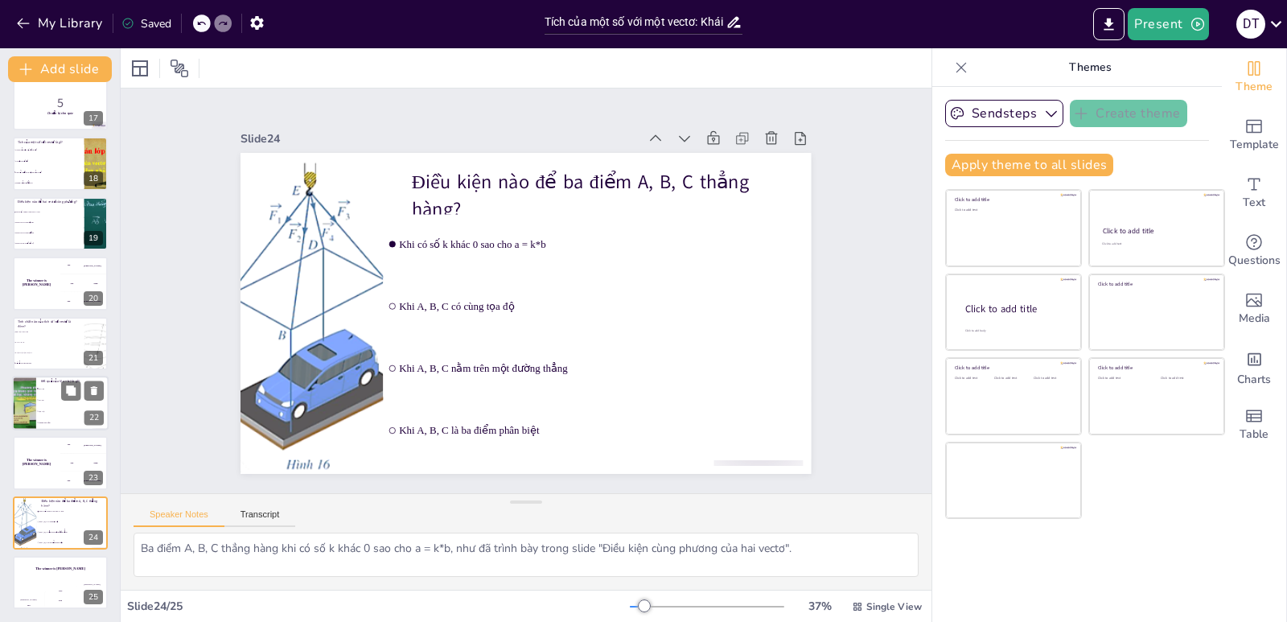
checkbox input "true"
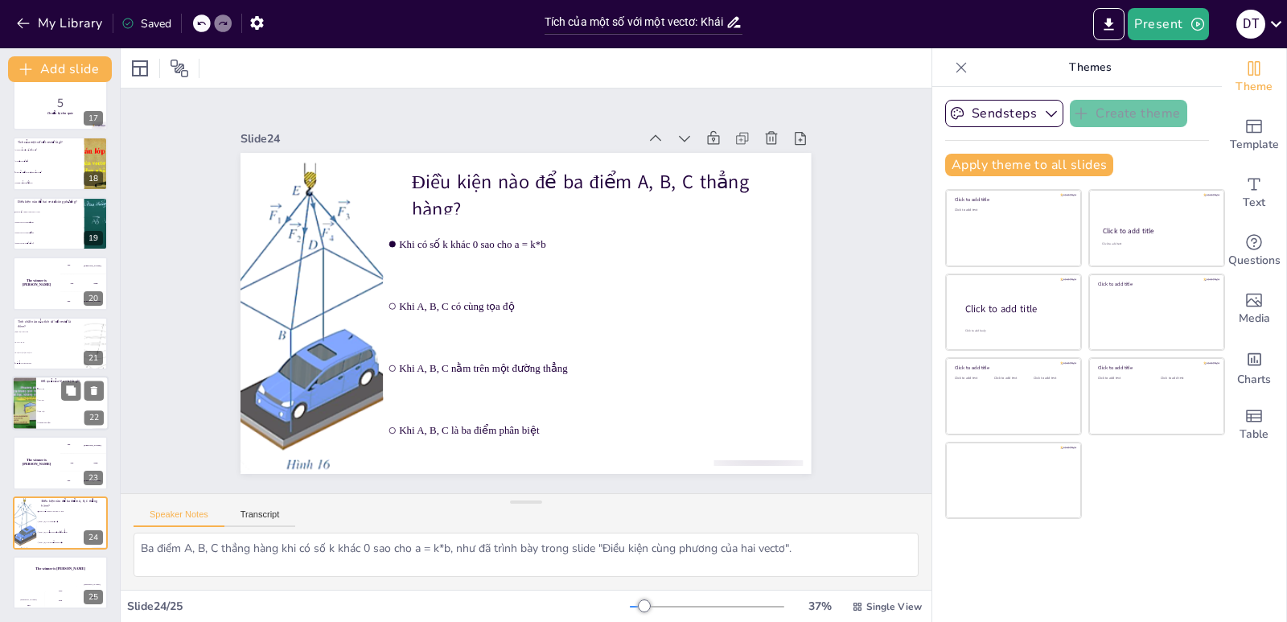
checkbox input "true"
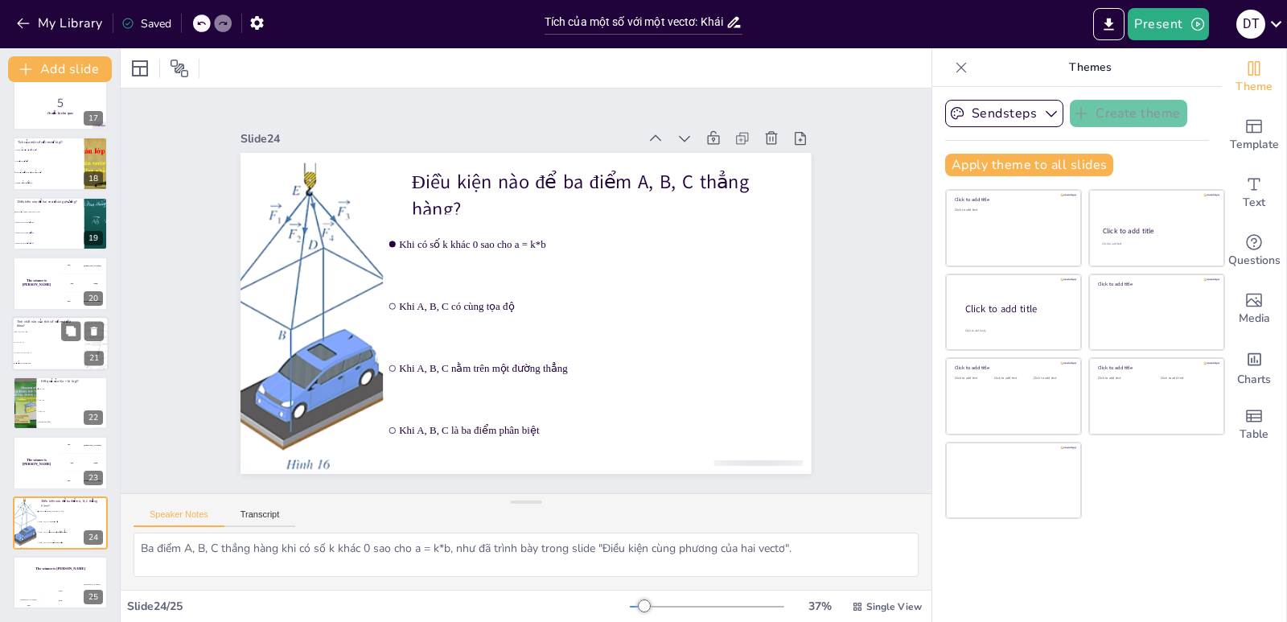
checkbox input "true"
click at [63, 352] on span "a + (b + c) = (a + b) + c" at bounding box center [48, 352] width 69 height 2
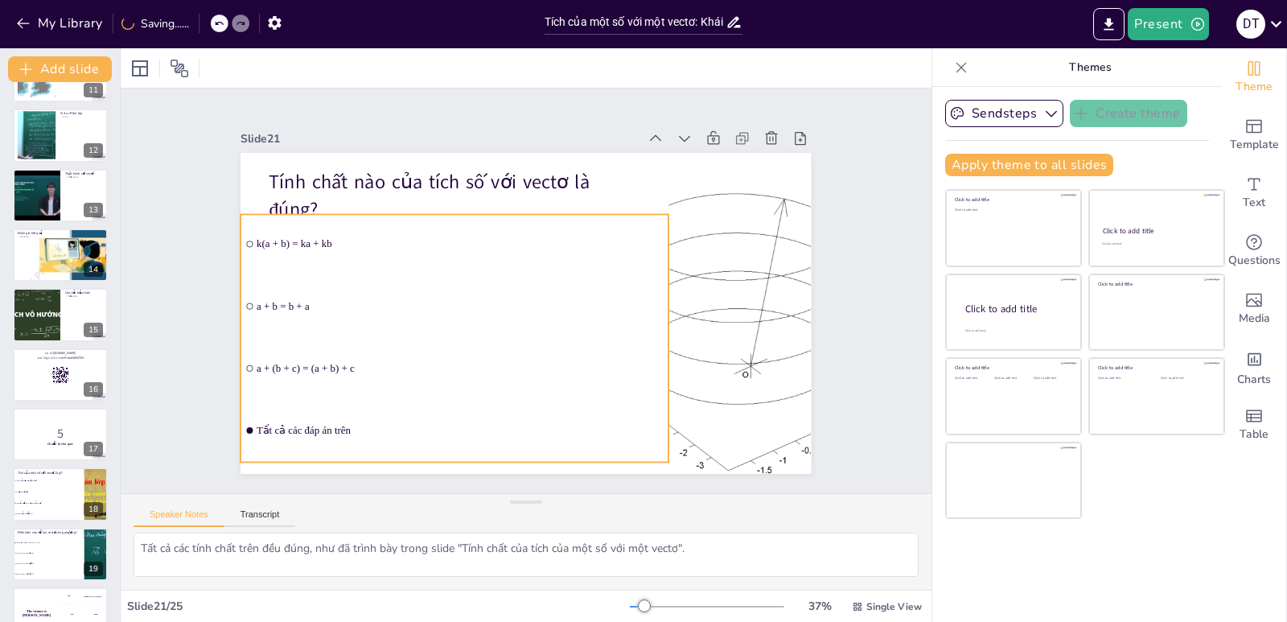
scroll to position [403, 0]
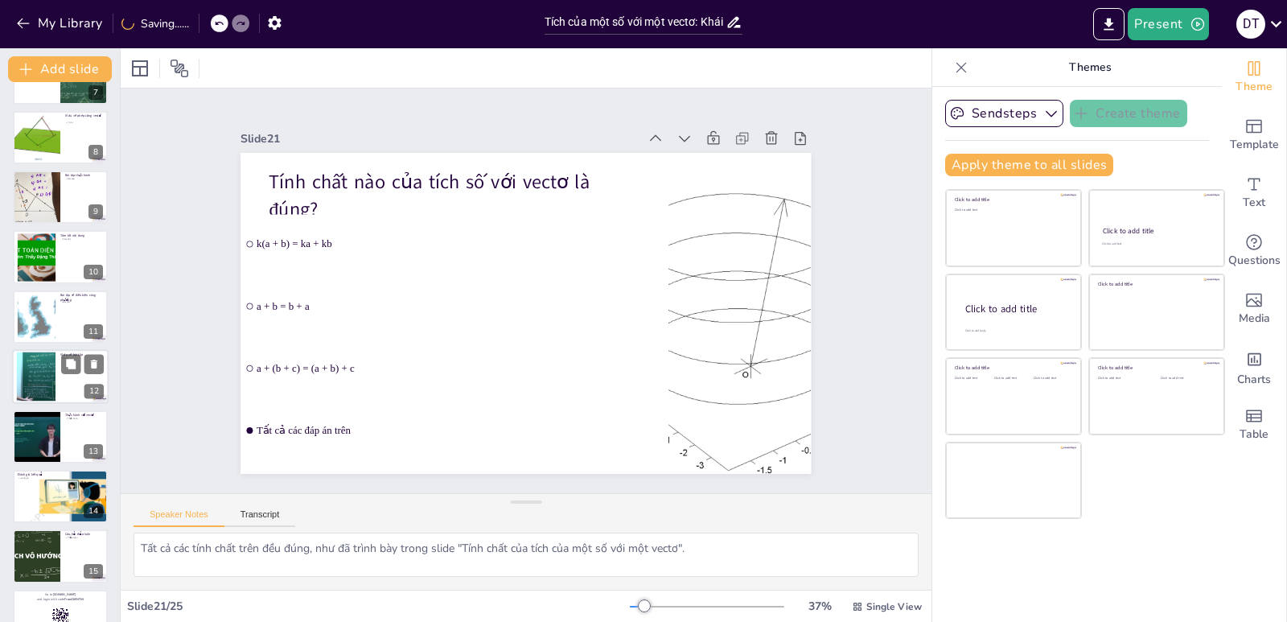
click at [56, 376] on div at bounding box center [60, 376] width 97 height 55
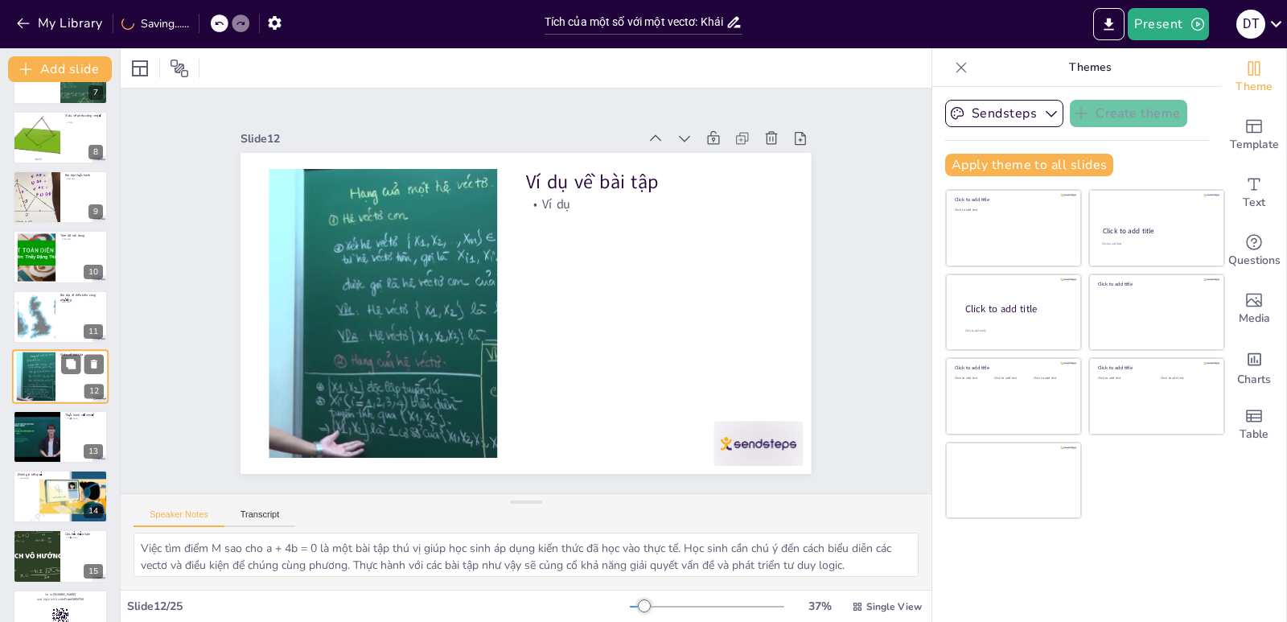
scroll to position [428, 0]
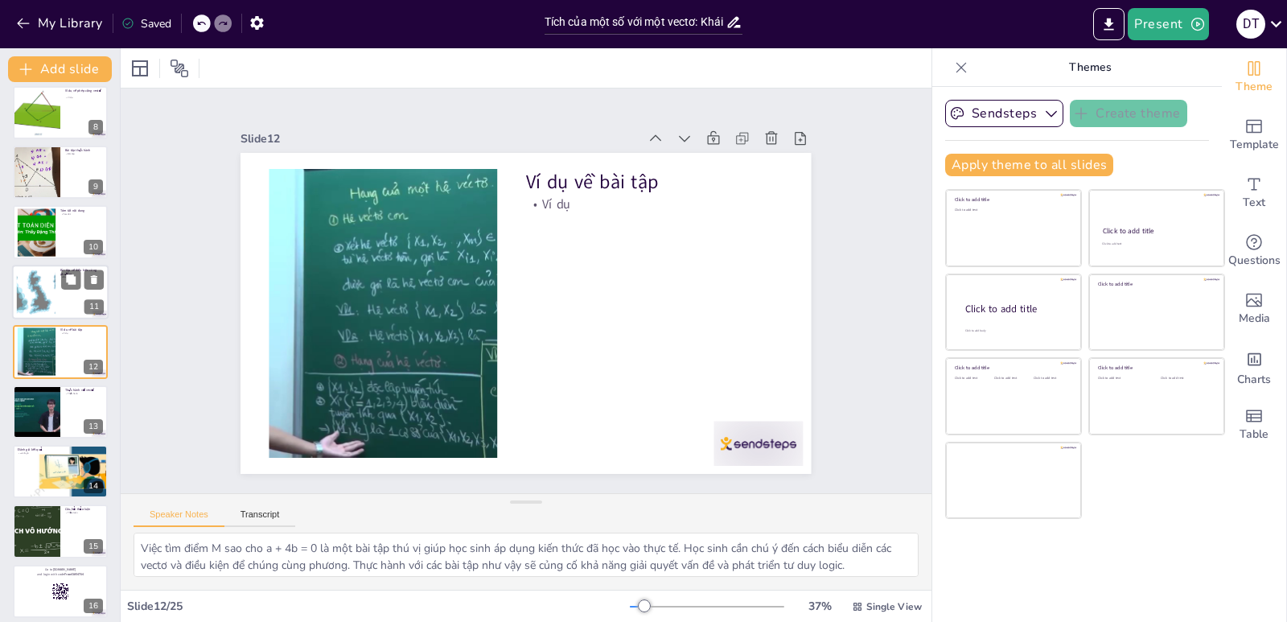
click at [53, 284] on div at bounding box center [36, 291] width 84 height 49
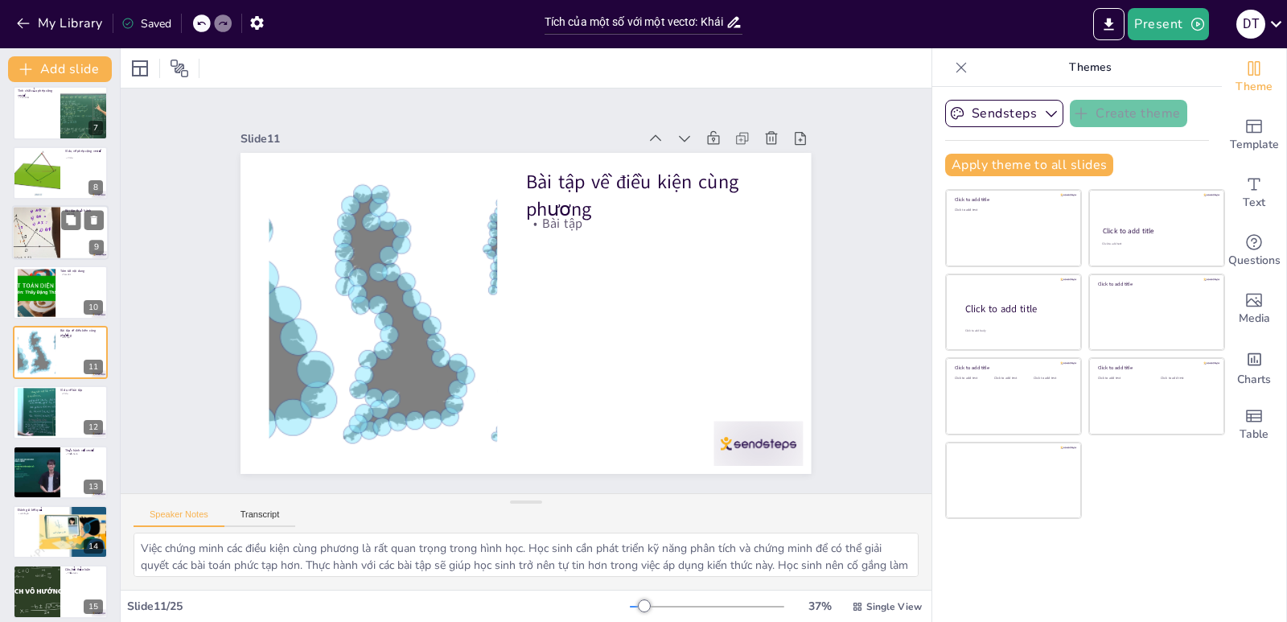
click at [50, 225] on div at bounding box center [36, 232] width 97 height 55
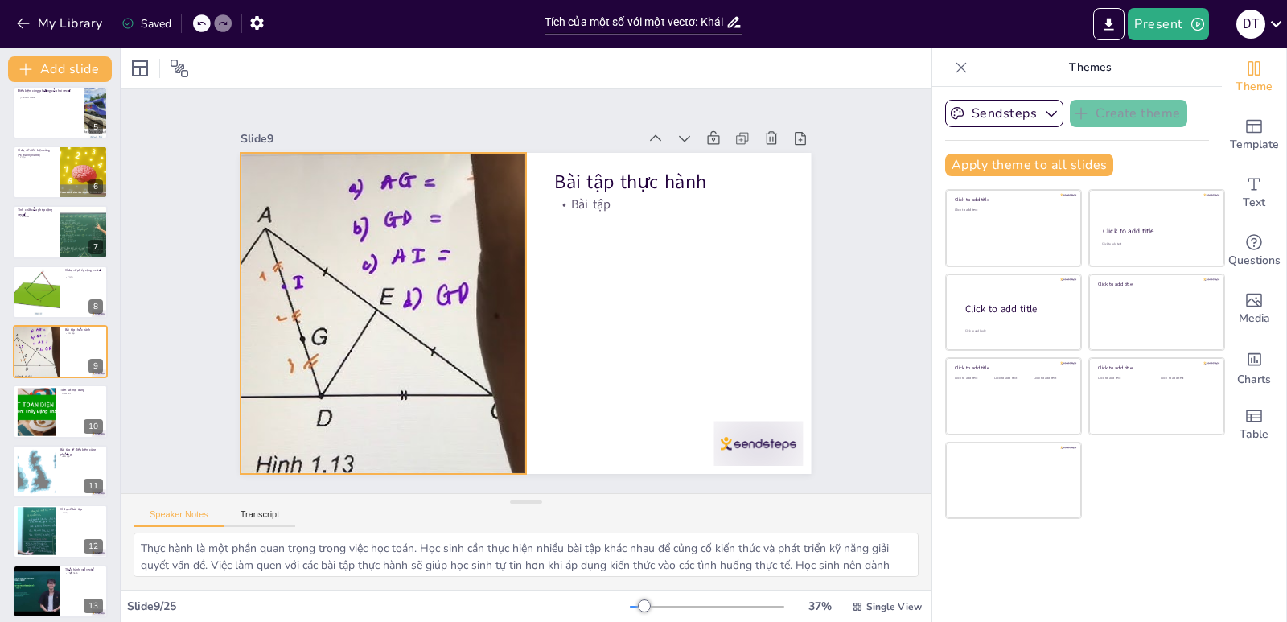
scroll to position [0, 0]
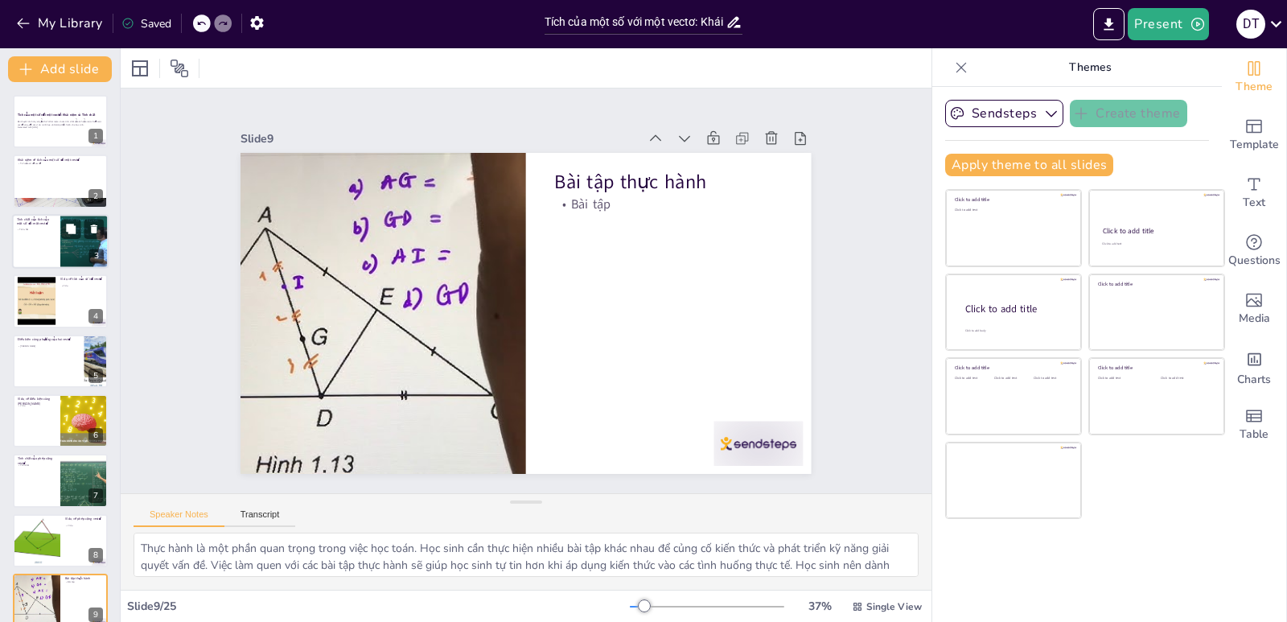
click at [43, 233] on div at bounding box center [60, 241] width 97 height 55
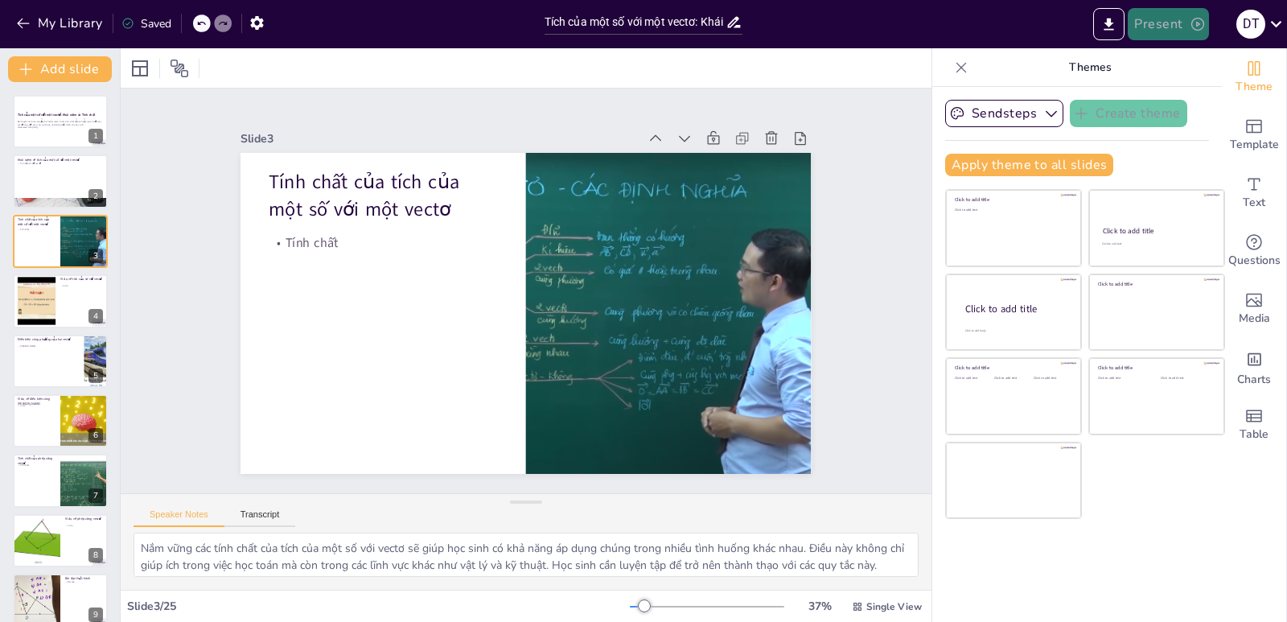
click at [1174, 22] on button "Present" at bounding box center [1168, 24] width 80 height 32
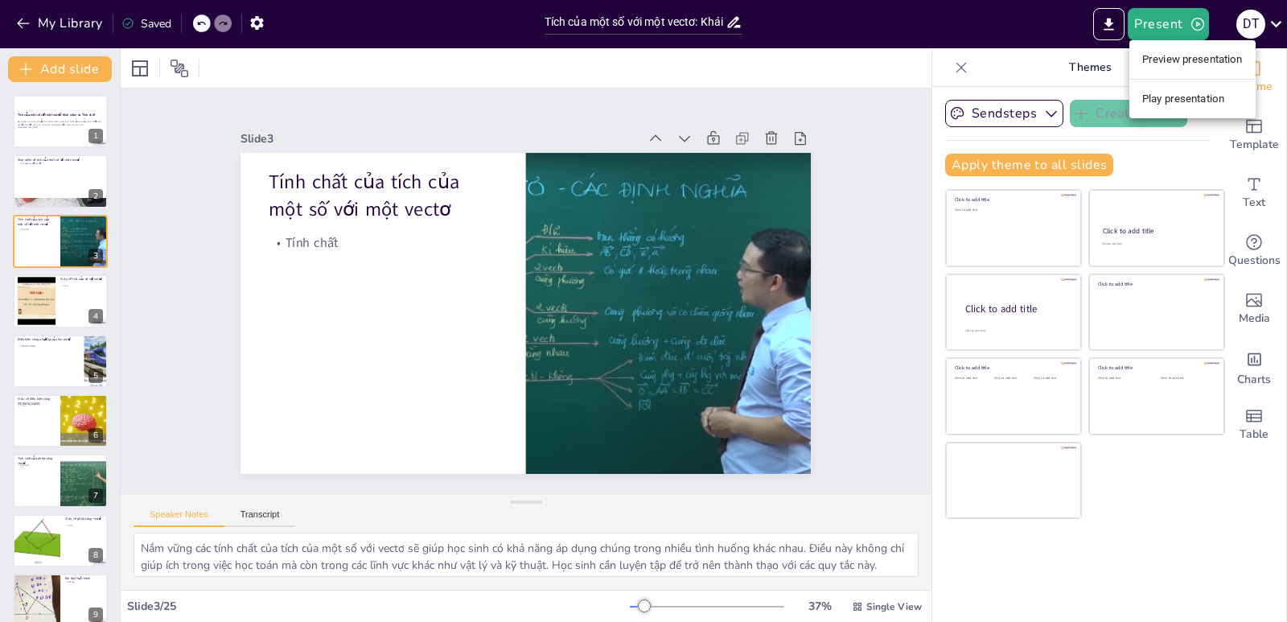
click at [1181, 109] on li "Play presentation" at bounding box center [1192, 99] width 126 height 26
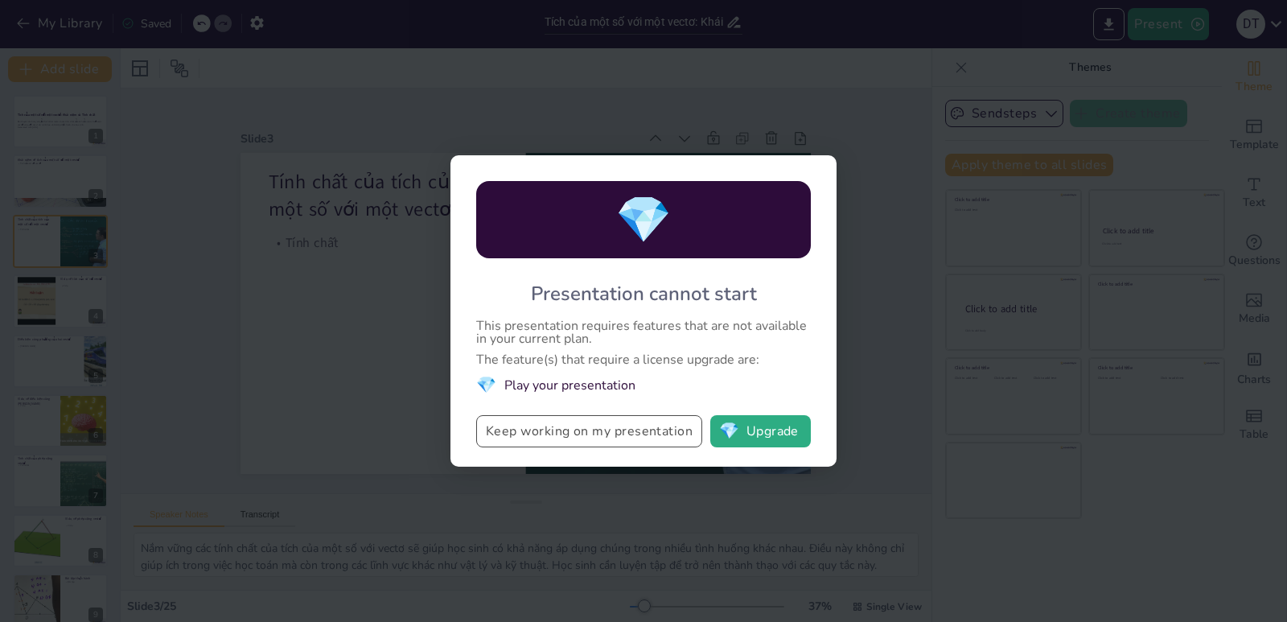
click at [622, 426] on button "Keep working on my presentation" at bounding box center [589, 431] width 226 height 32
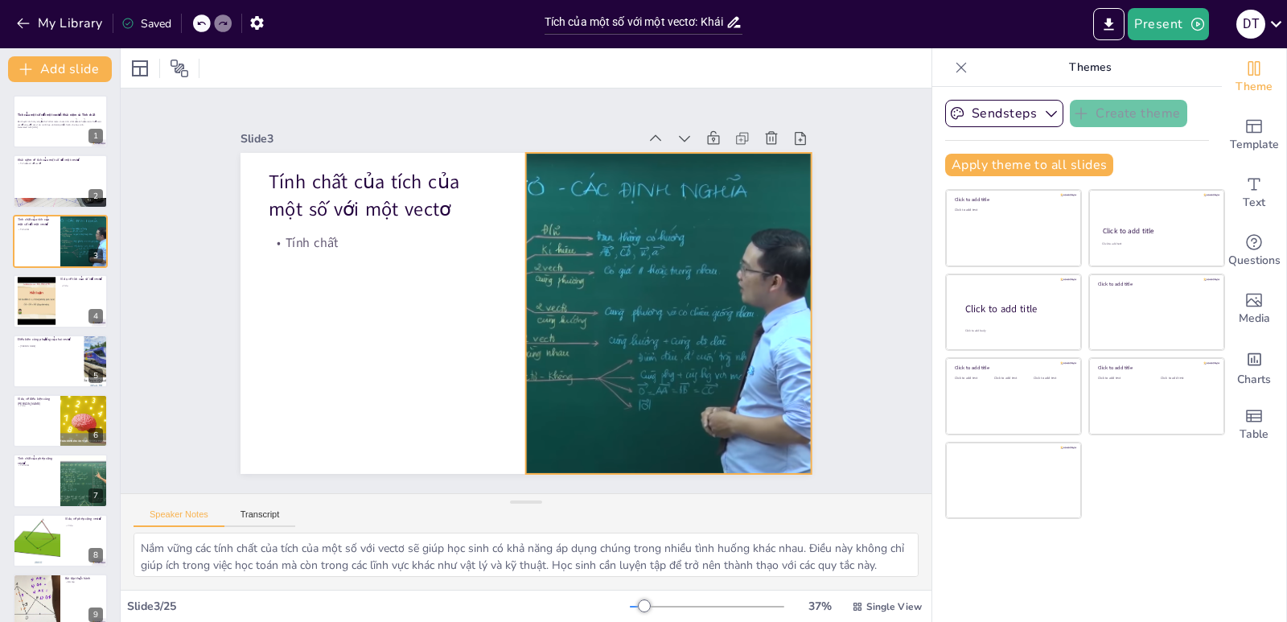
click at [660, 321] on div at bounding box center [661, 342] width 621 height 432
click at [18, 298] on div at bounding box center [35, 301] width 65 height 49
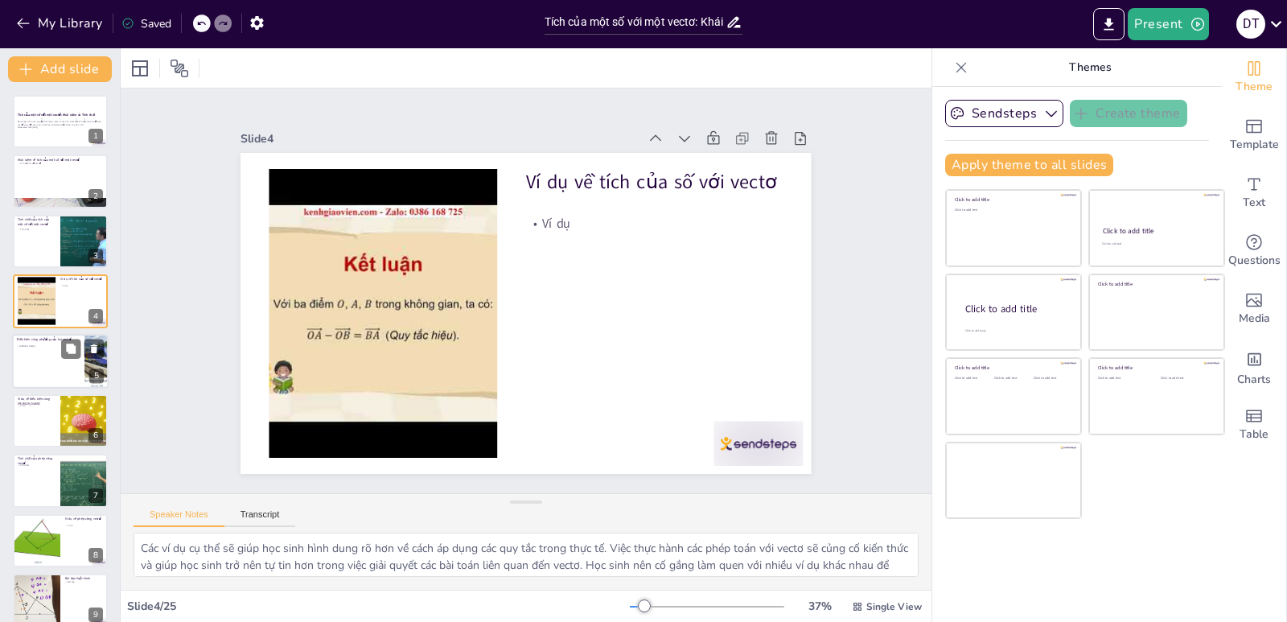
click at [68, 367] on div at bounding box center [60, 361] width 97 height 55
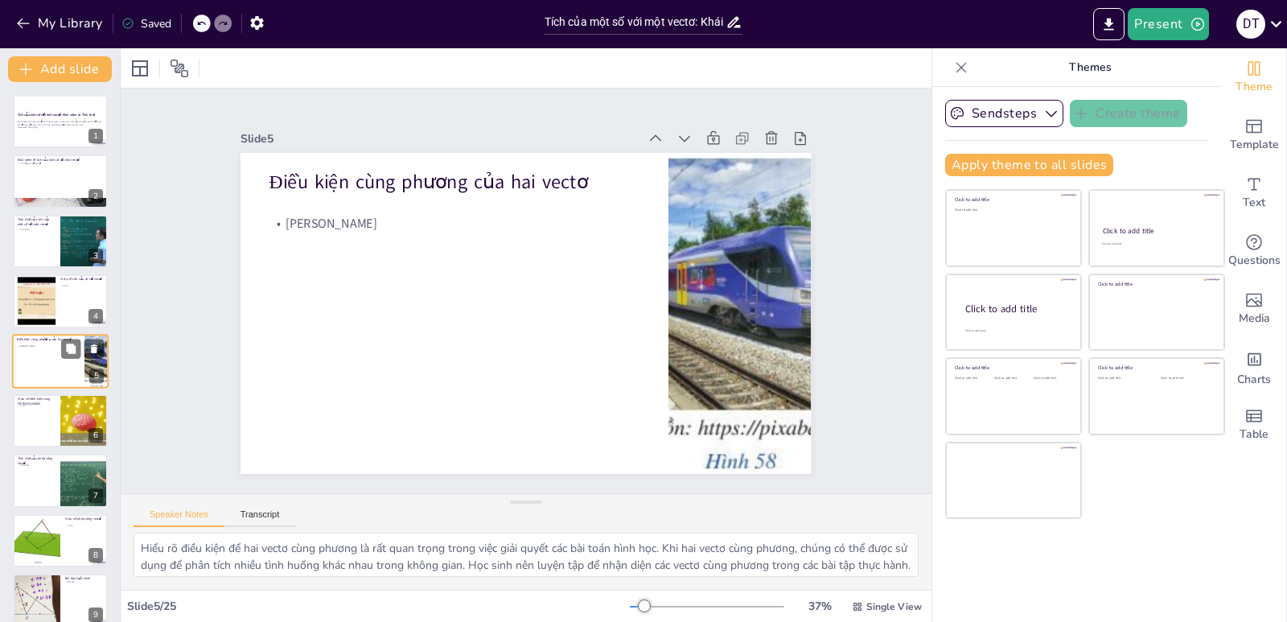
scroll to position [9, 0]
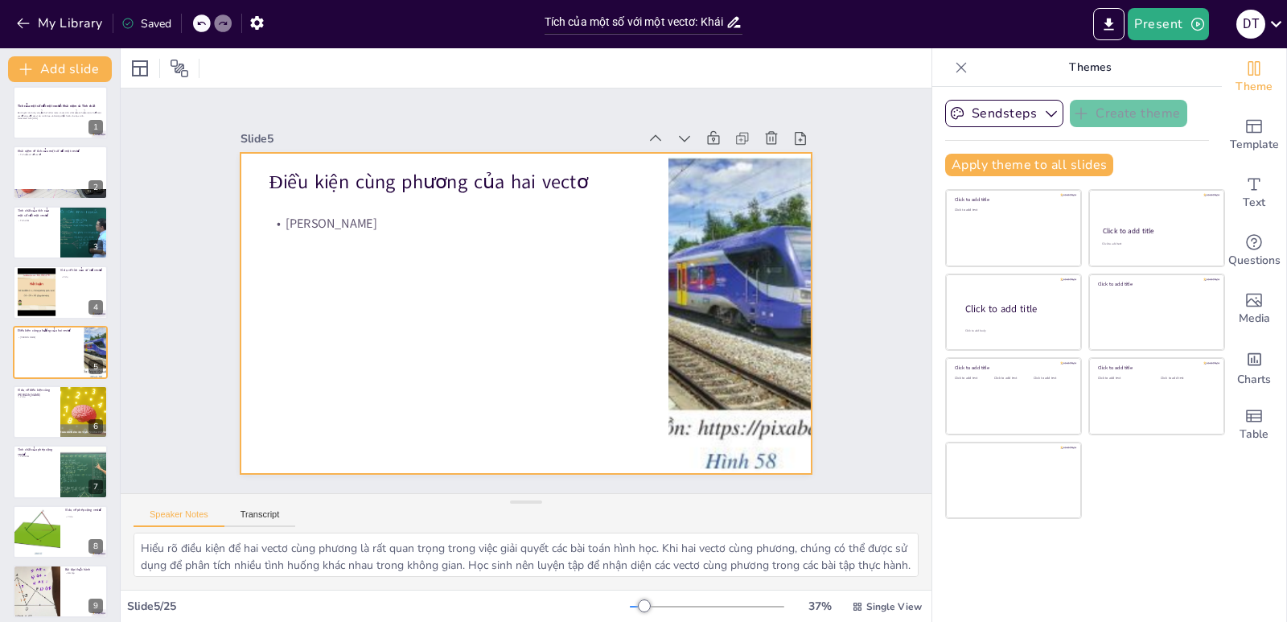
click at [352, 311] on div at bounding box center [521, 313] width 625 height 433
click at [254, 521] on button "Transcript" at bounding box center [260, 518] width 72 height 18
click at [179, 515] on button "Speaker Notes" at bounding box center [179, 518] width 91 height 18
click at [31, 104] on strong "Tích của một số với một vectơ: Khái niệm và Tính chất" at bounding box center [56, 106] width 79 height 4
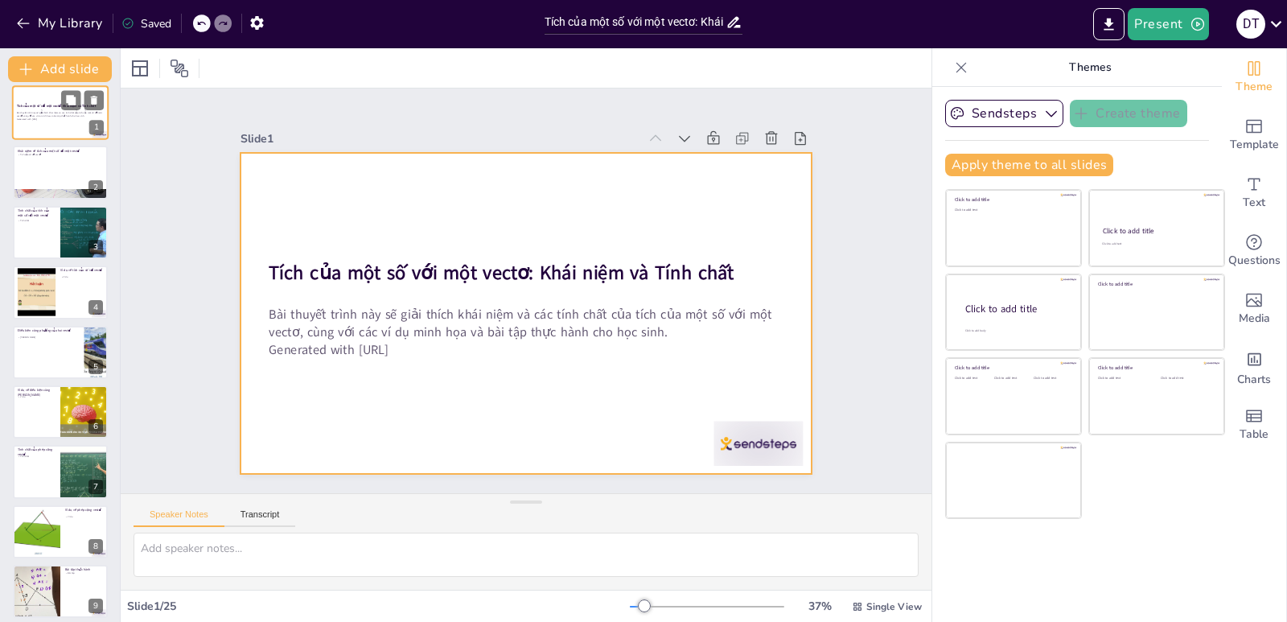
scroll to position [0, 0]
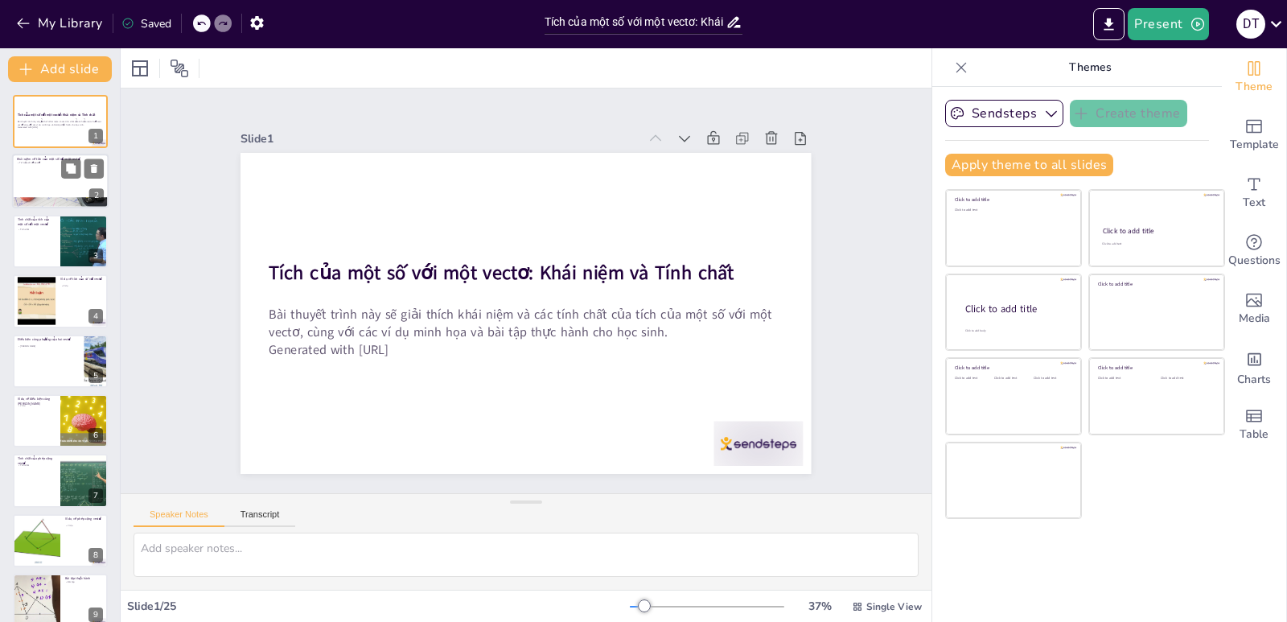
click at [52, 175] on div at bounding box center [60, 181] width 97 height 55
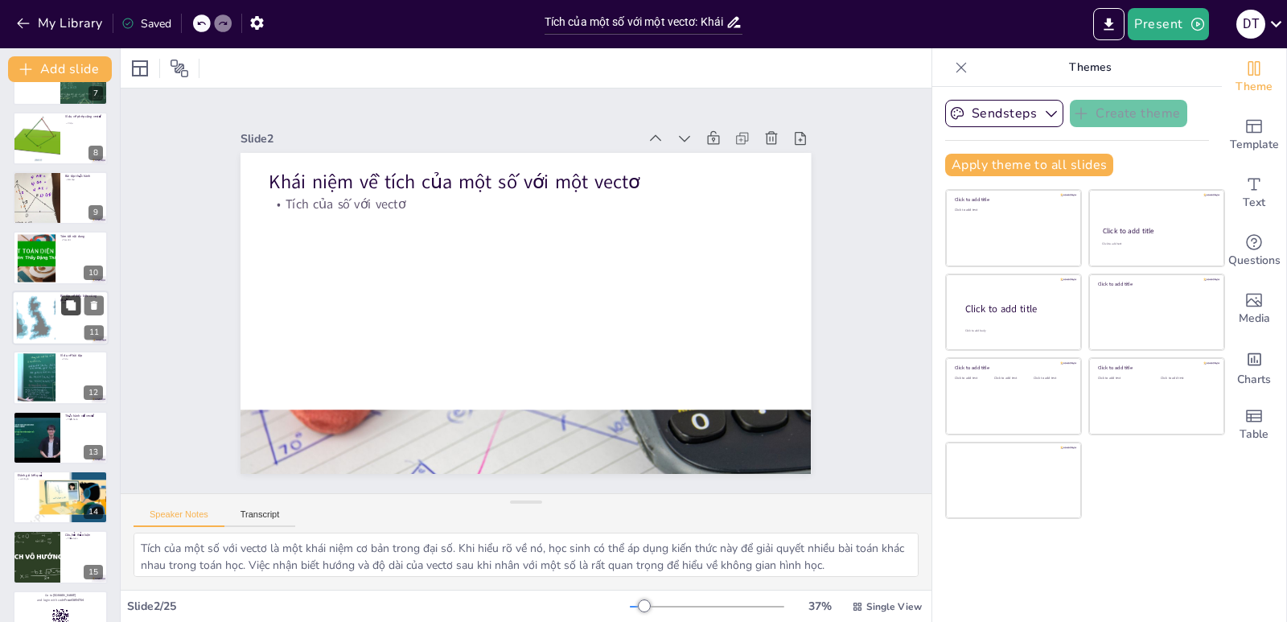
scroll to position [965, 0]
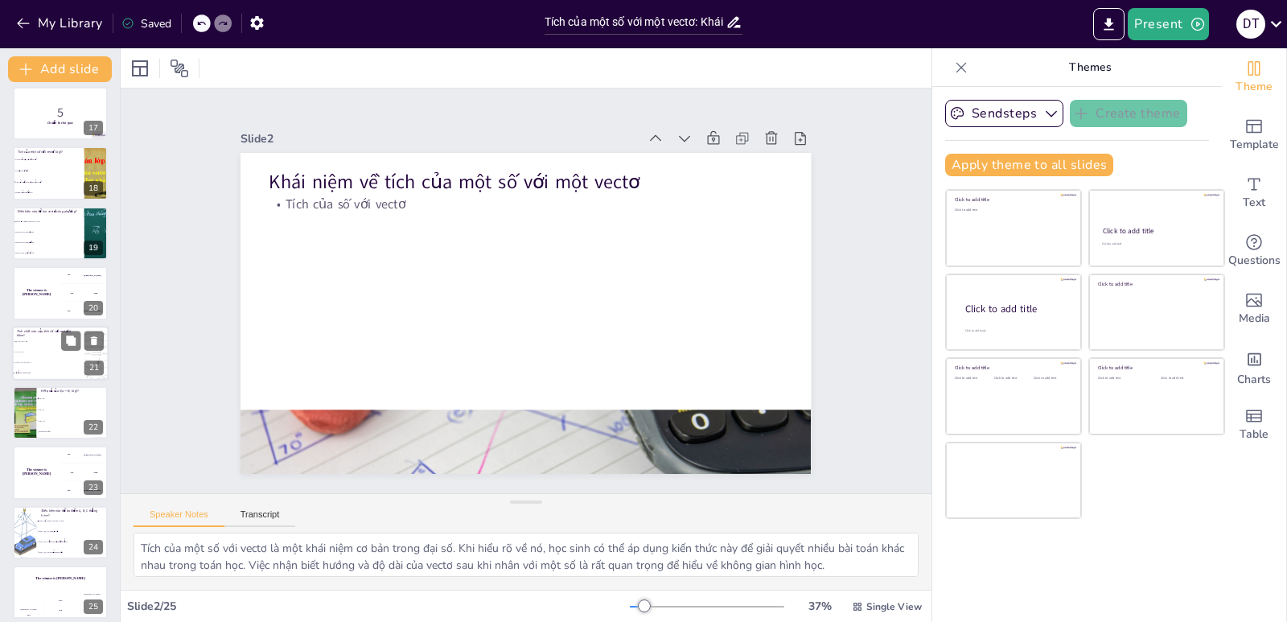
click at [60, 360] on li "a + (b + c) = (a + b) + c" at bounding box center [48, 362] width 72 height 10
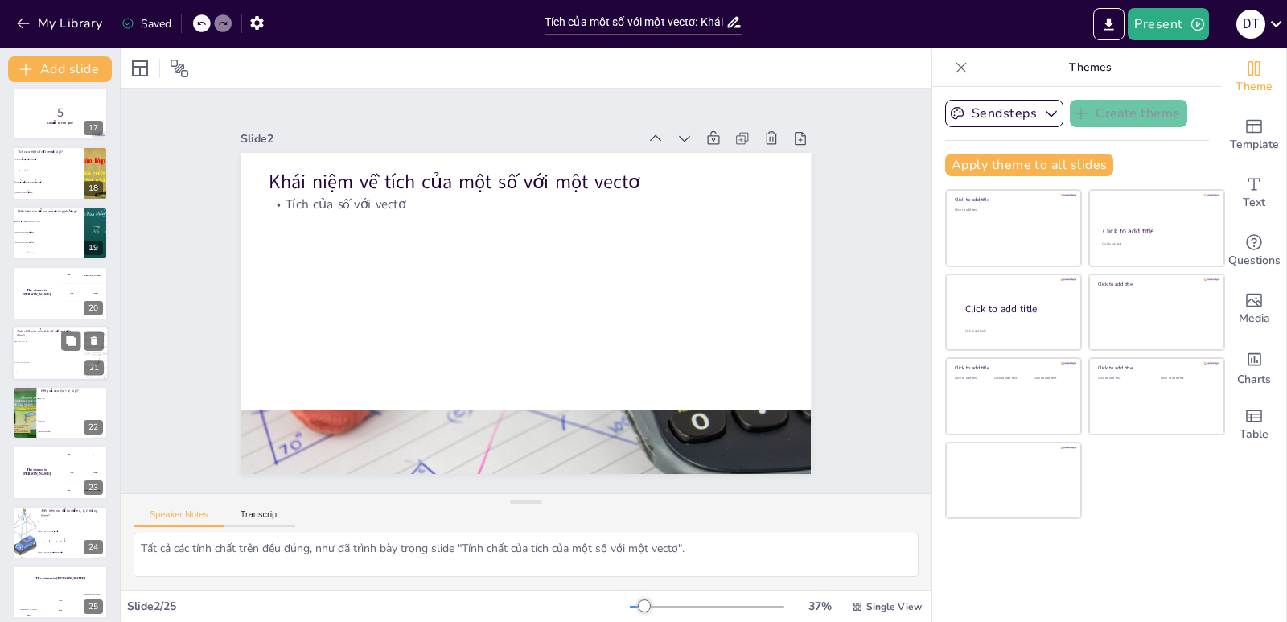
scroll to position [966, 0]
